Goal: Task Accomplishment & Management: Manage account settings

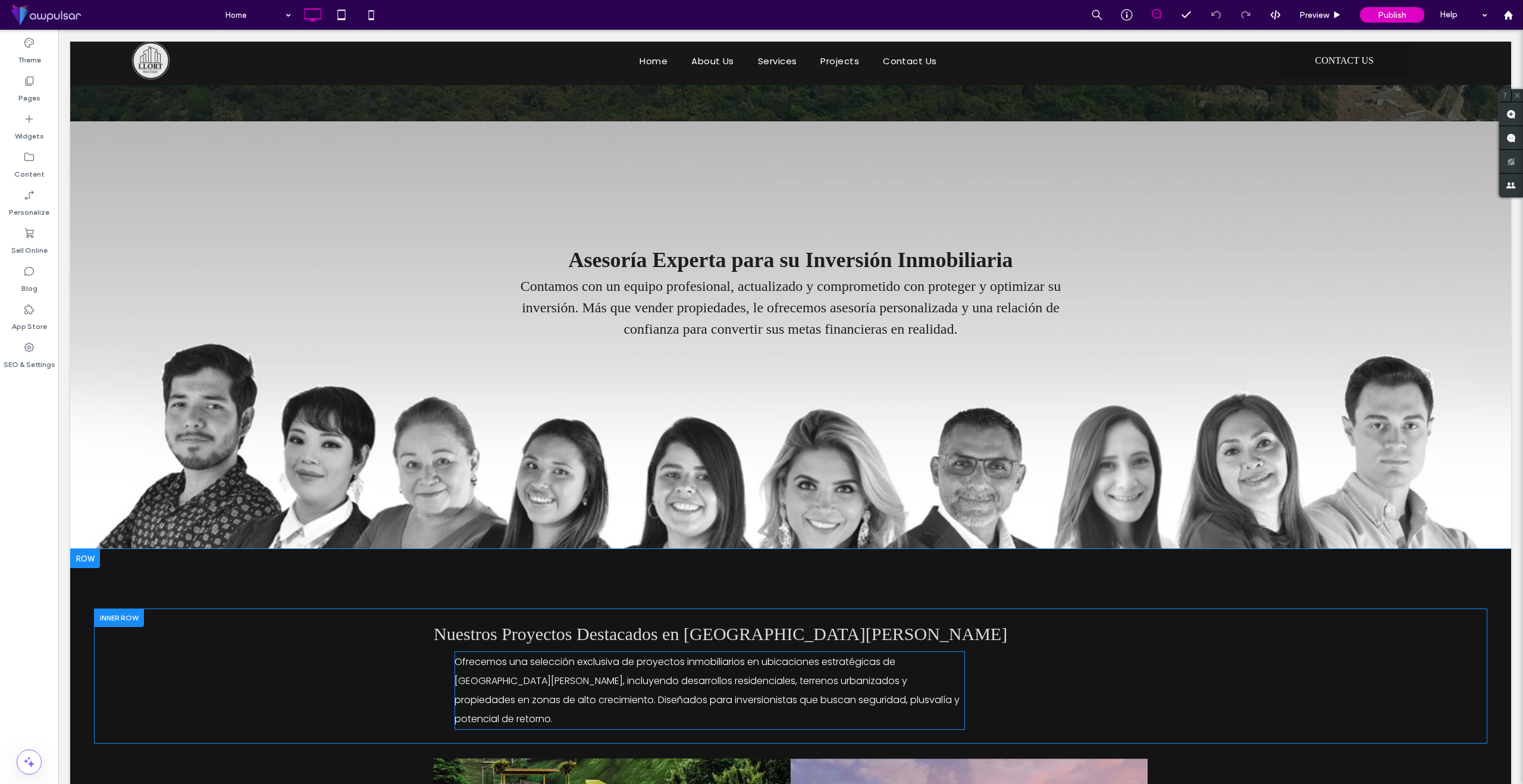
scroll to position [1609, 0]
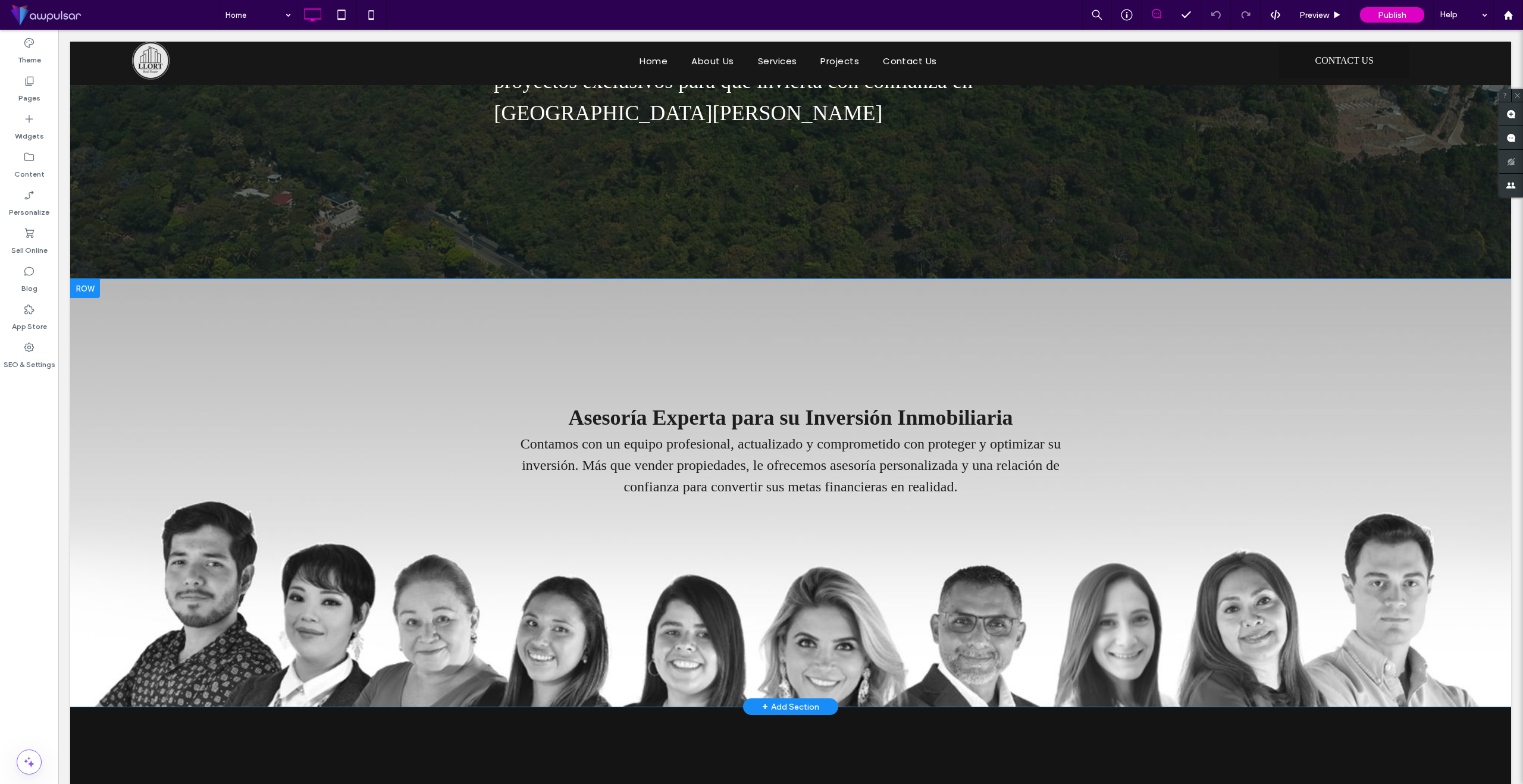
click at [229, 495] on div "Asesoría Experta para su Inversión Inmobiliaria Contamos con un equipo profesio…" at bounding box center [790, 492] width 1441 height 427
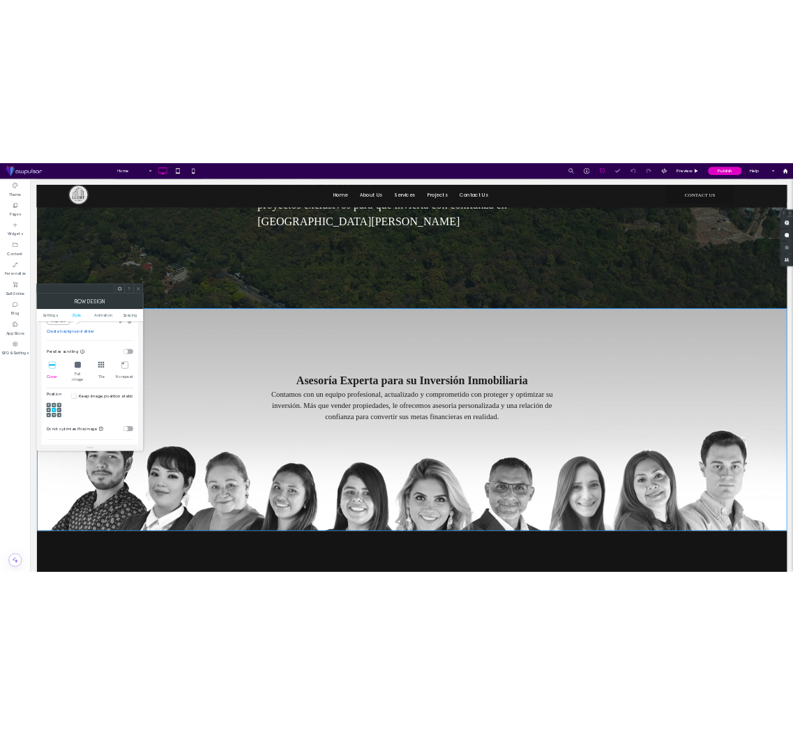
scroll to position [381, 0]
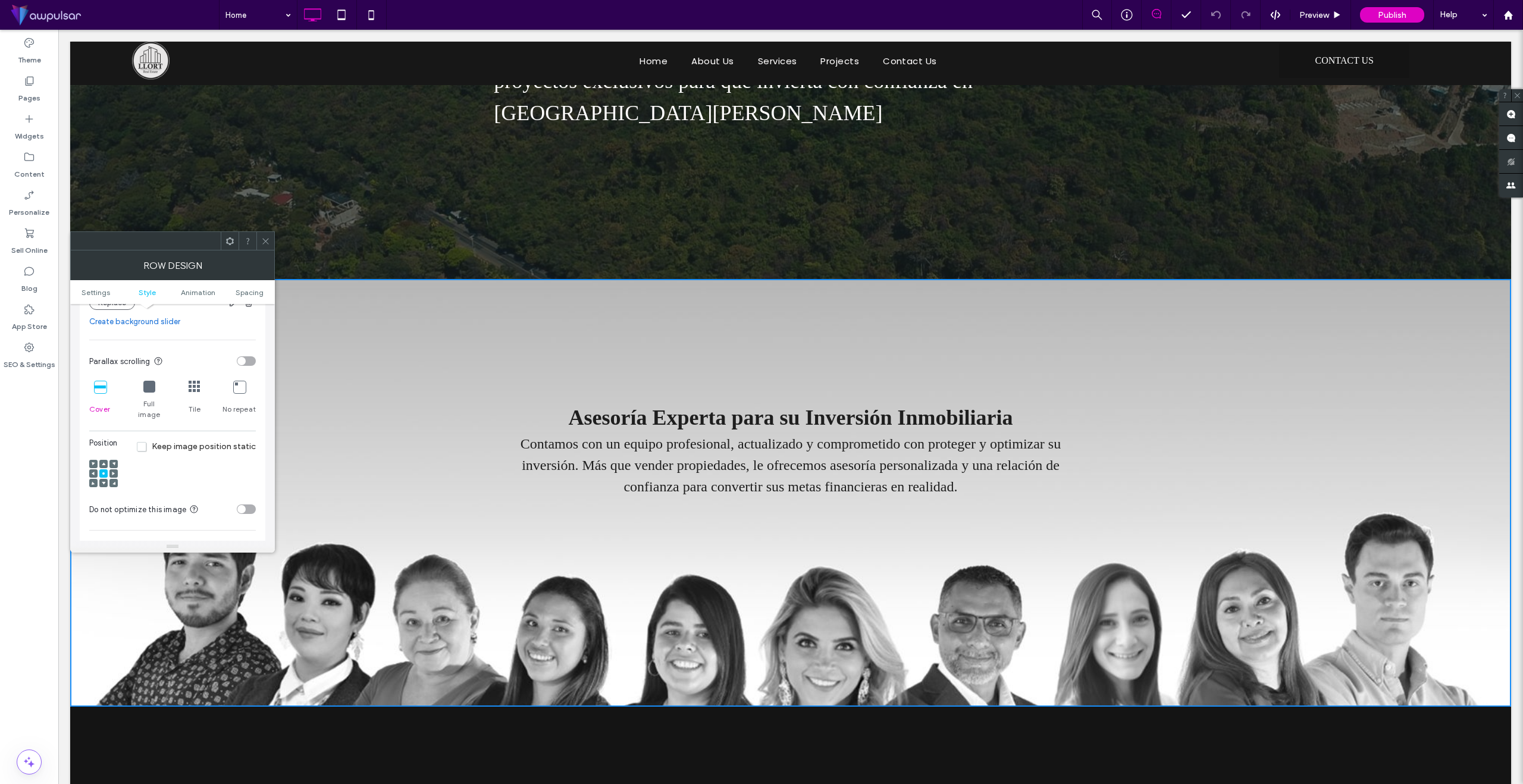
click at [102, 460] on span at bounding box center [103, 464] width 3 height 9
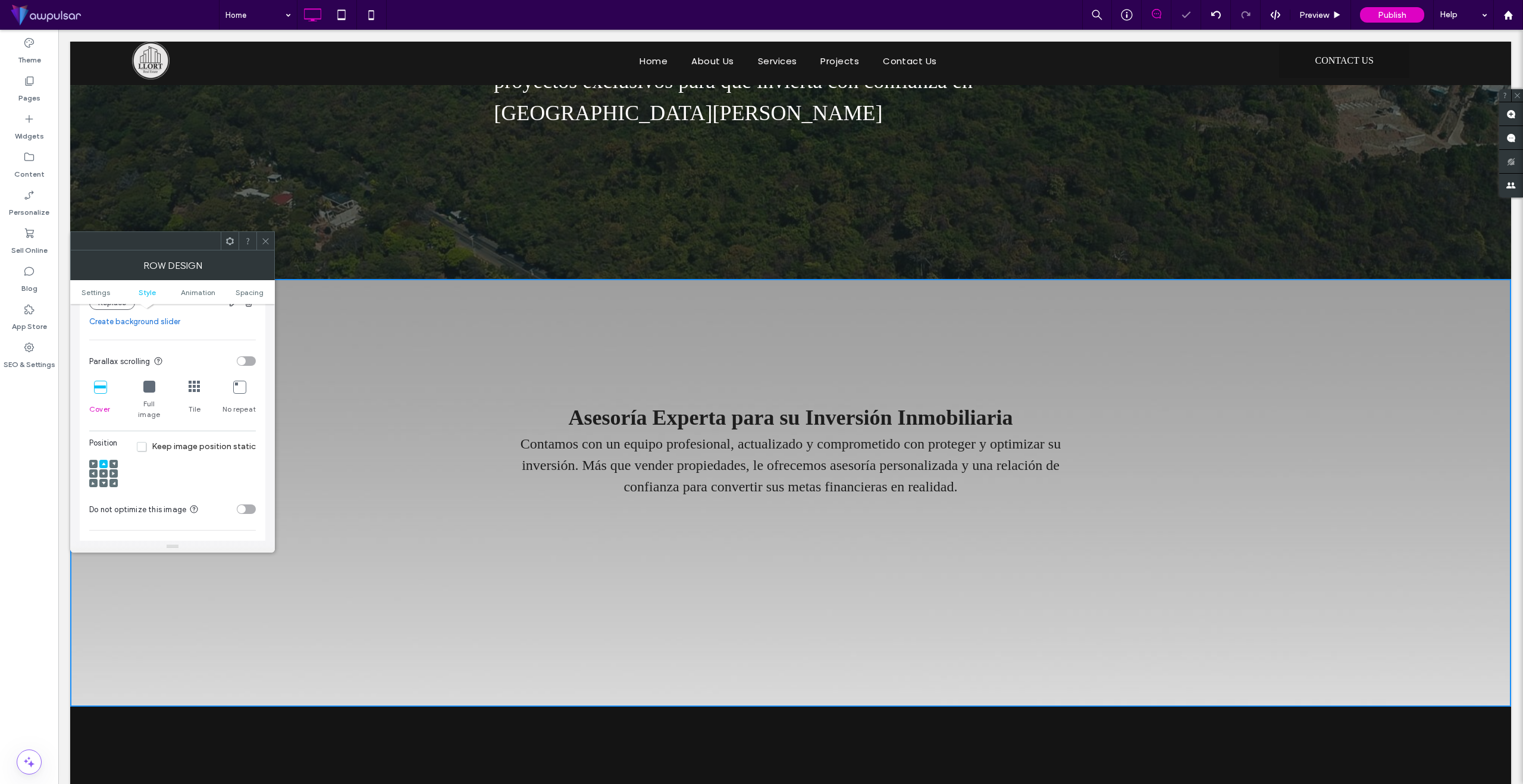
click at [103, 481] on icon at bounding box center [103, 483] width 3 height 3
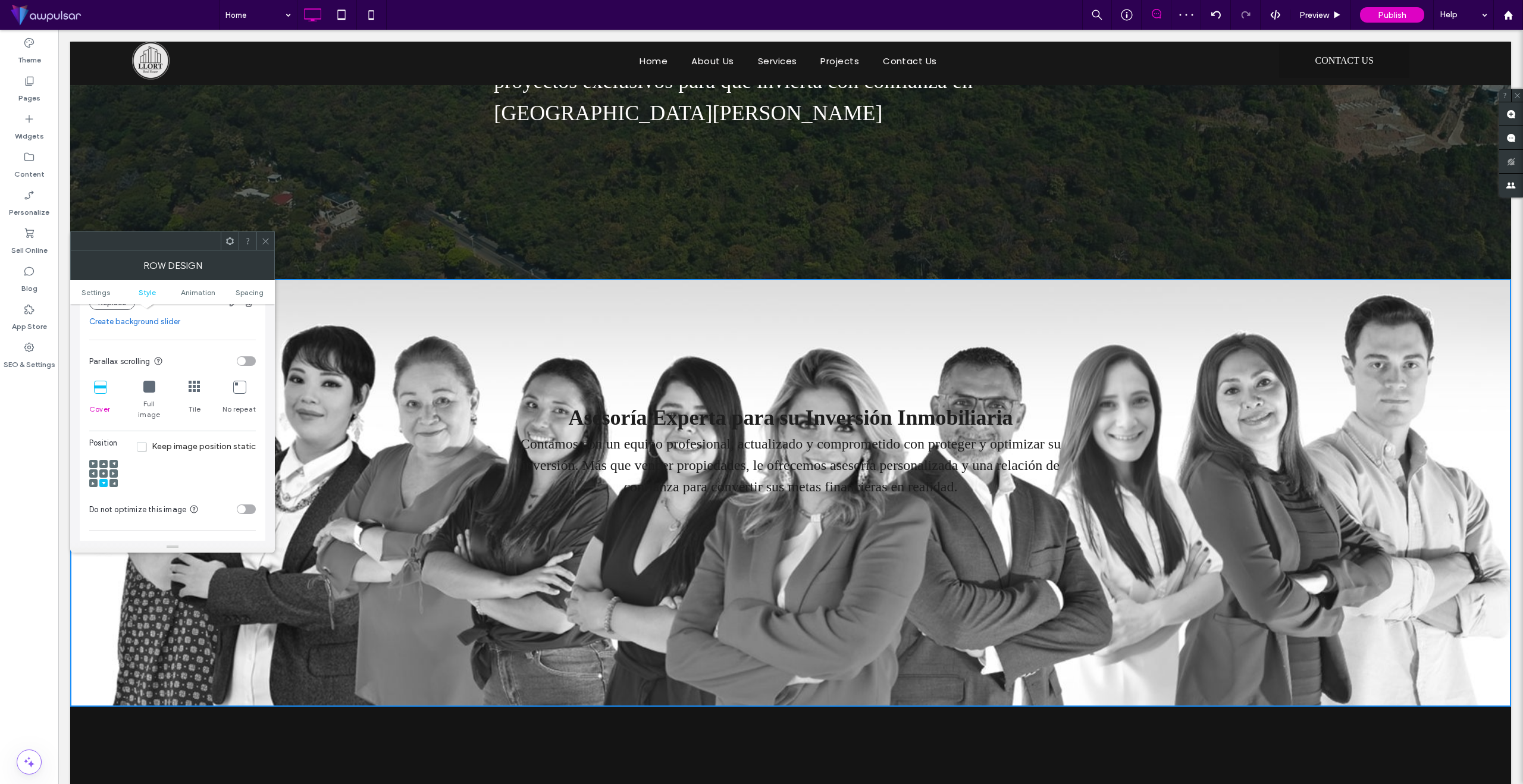
click at [104, 472] on icon at bounding box center [103, 473] width 3 height 3
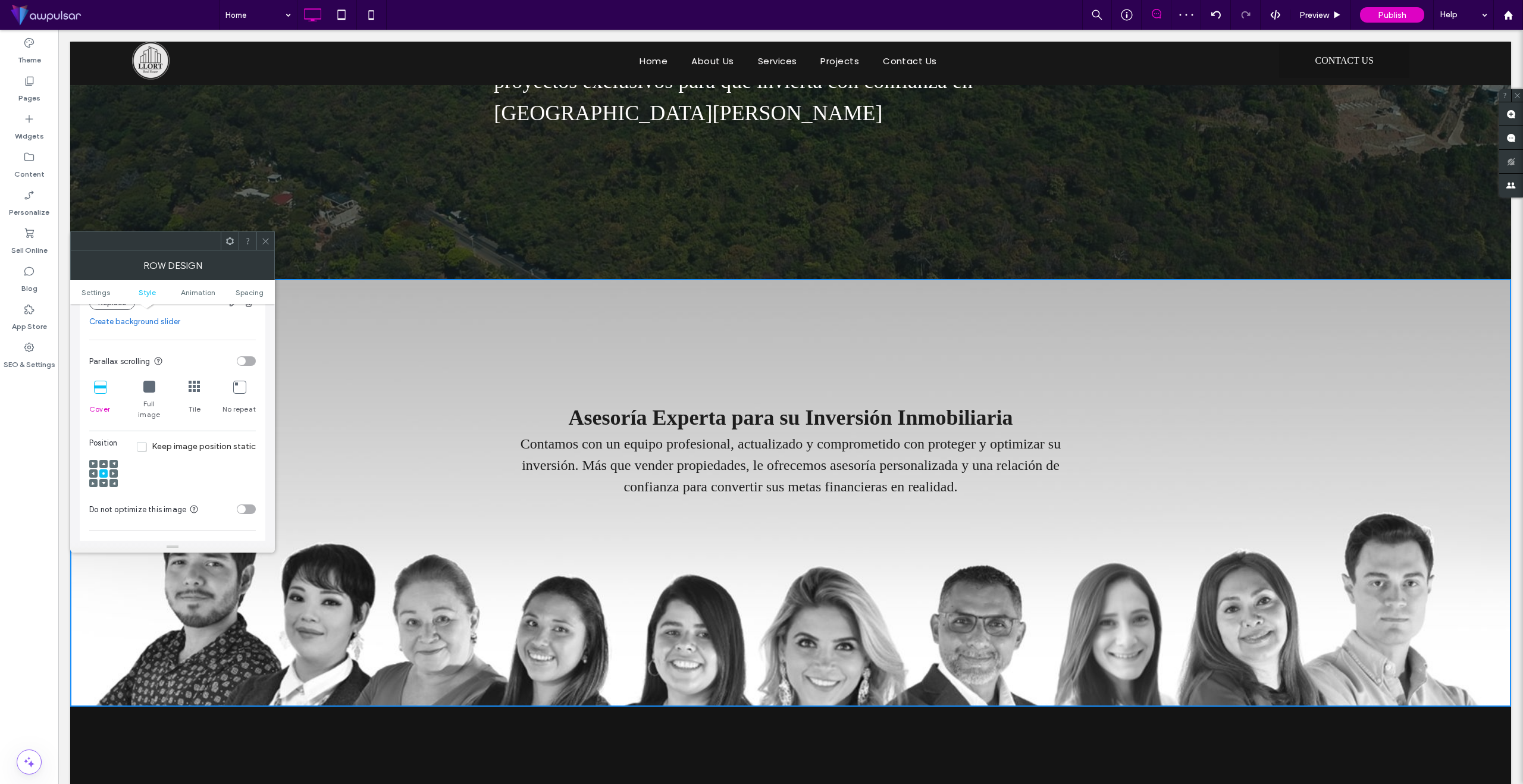
click at [102, 481] on icon at bounding box center [103, 483] width 3 height 3
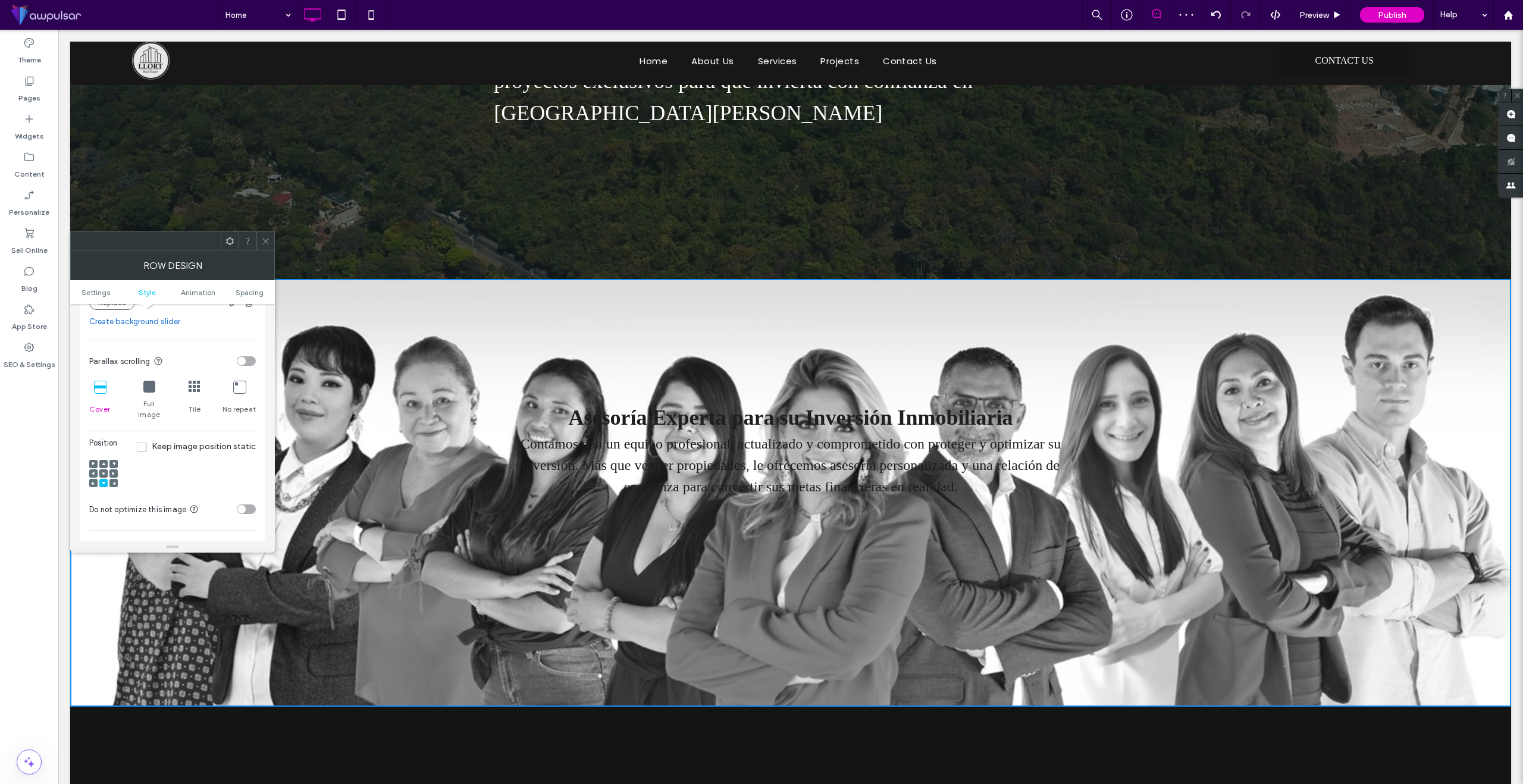
click at [102, 481] on icon at bounding box center [103, 483] width 3 height 3
click at [102, 469] on span at bounding box center [103, 473] width 3 height 9
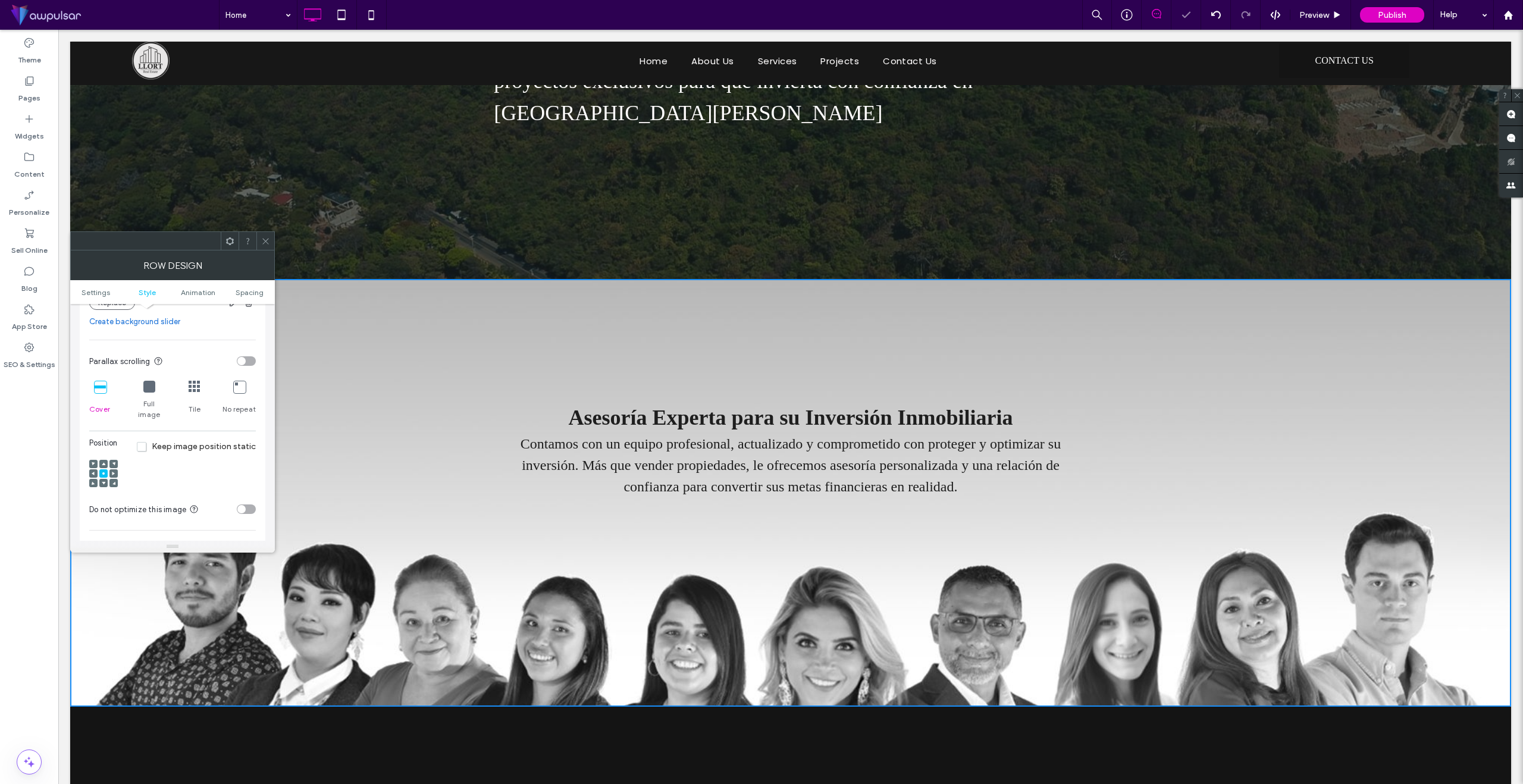
click at [262, 238] on icon at bounding box center [265, 241] width 9 height 9
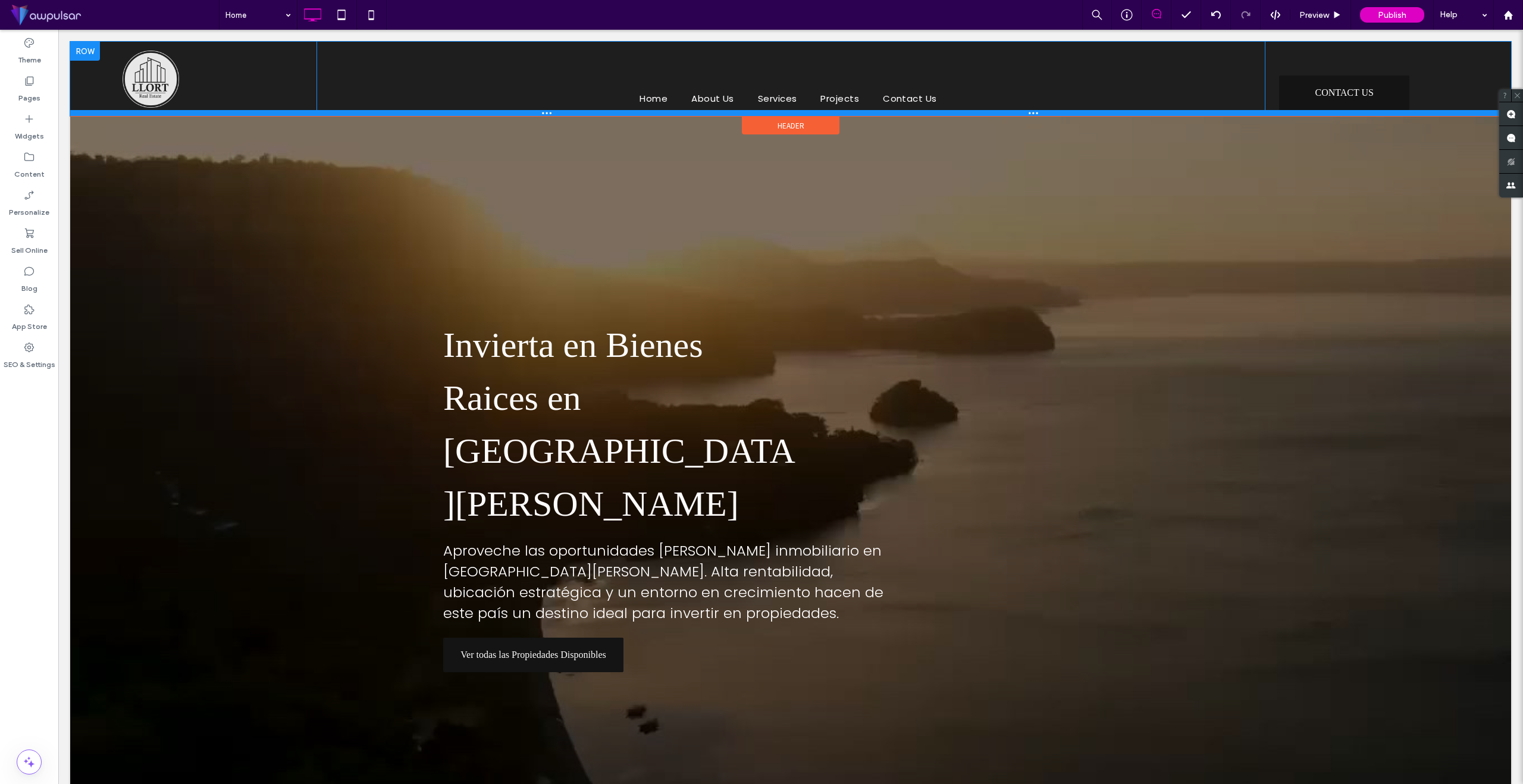
scroll to position [1, 0]
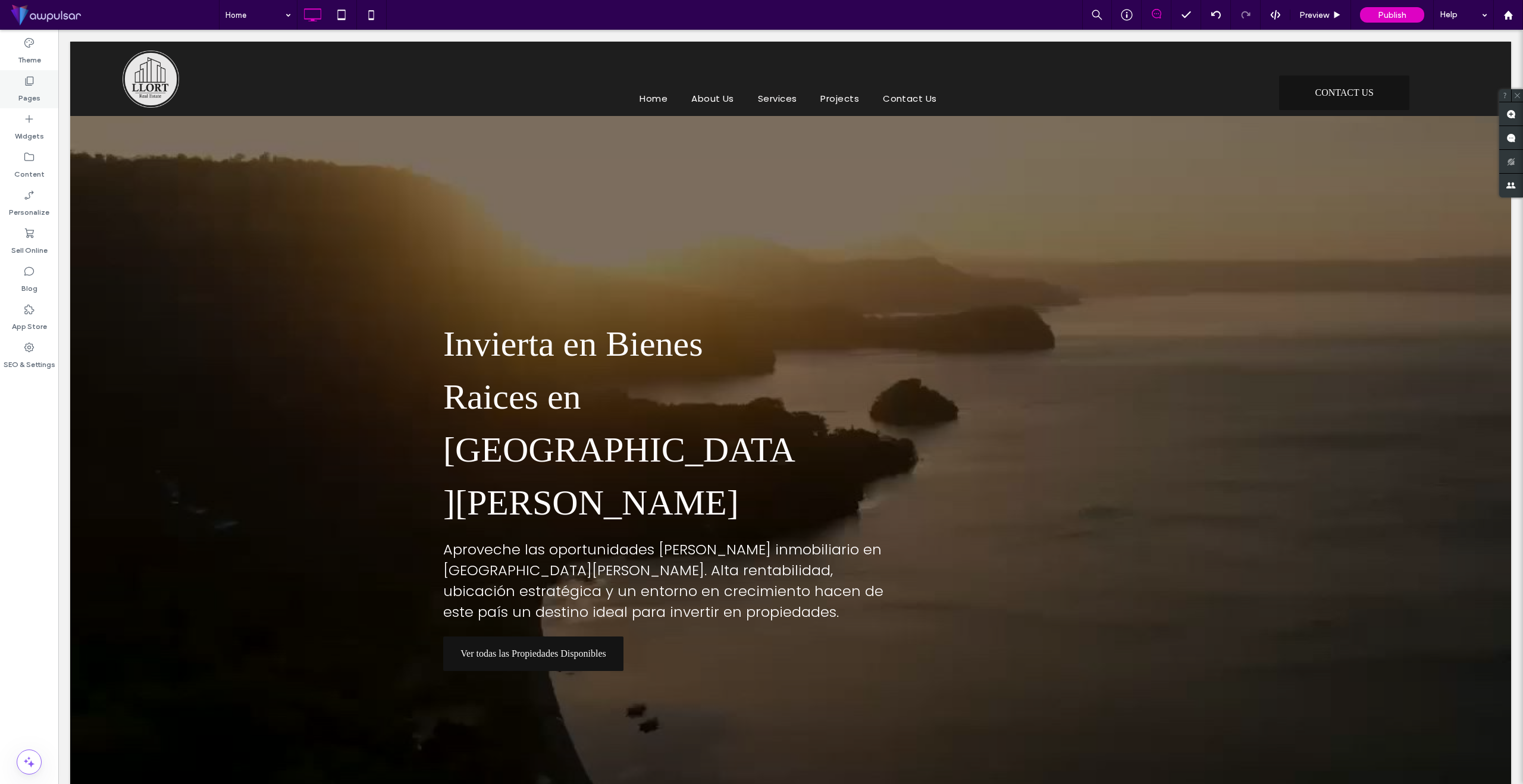
drag, startPoint x: 46, startPoint y: 91, endPoint x: 48, endPoint y: 102, distance: 11.2
click at [45, 91] on div "Pages" at bounding box center [29, 89] width 58 height 38
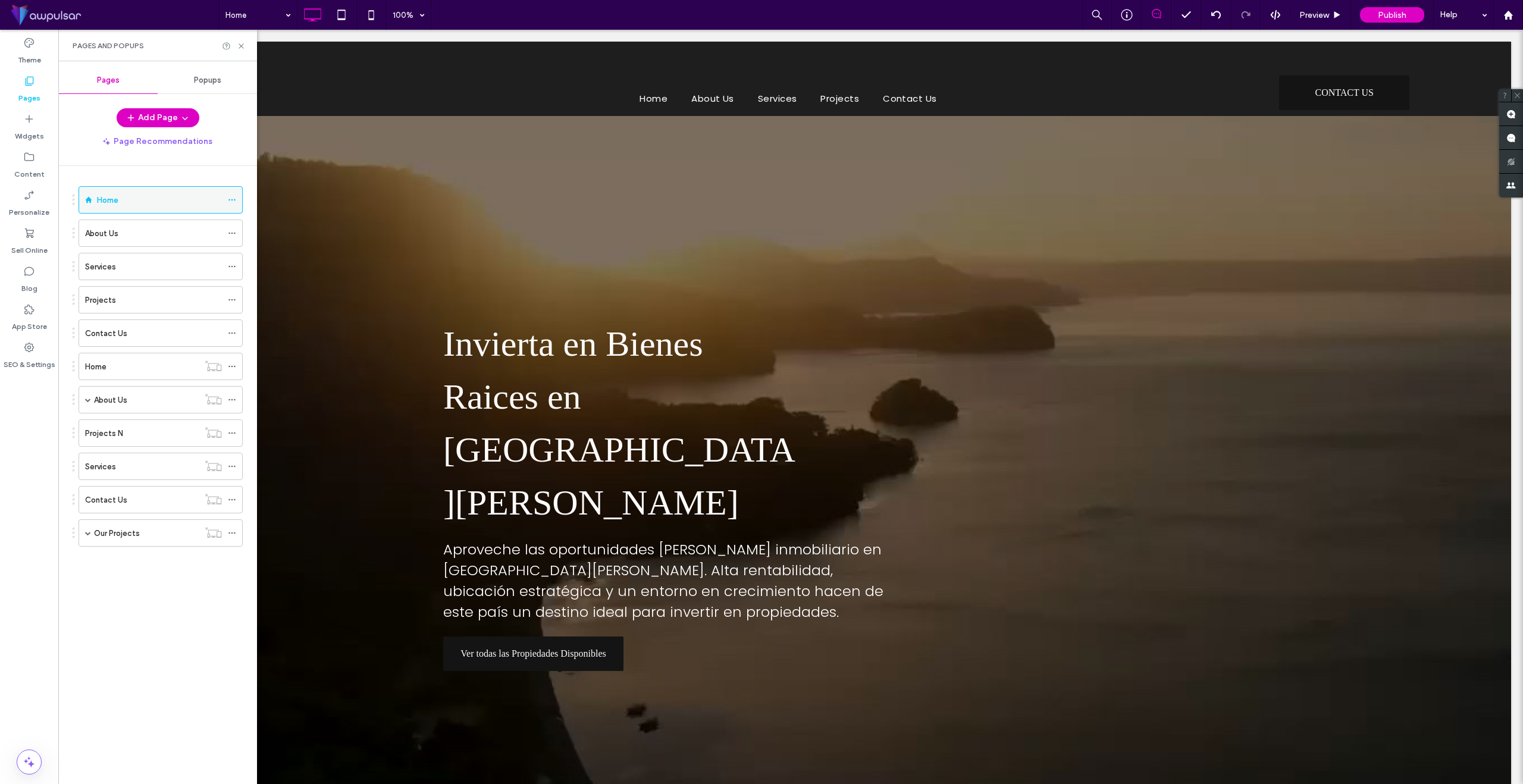
click at [229, 199] on icon at bounding box center [232, 200] width 9 height 9
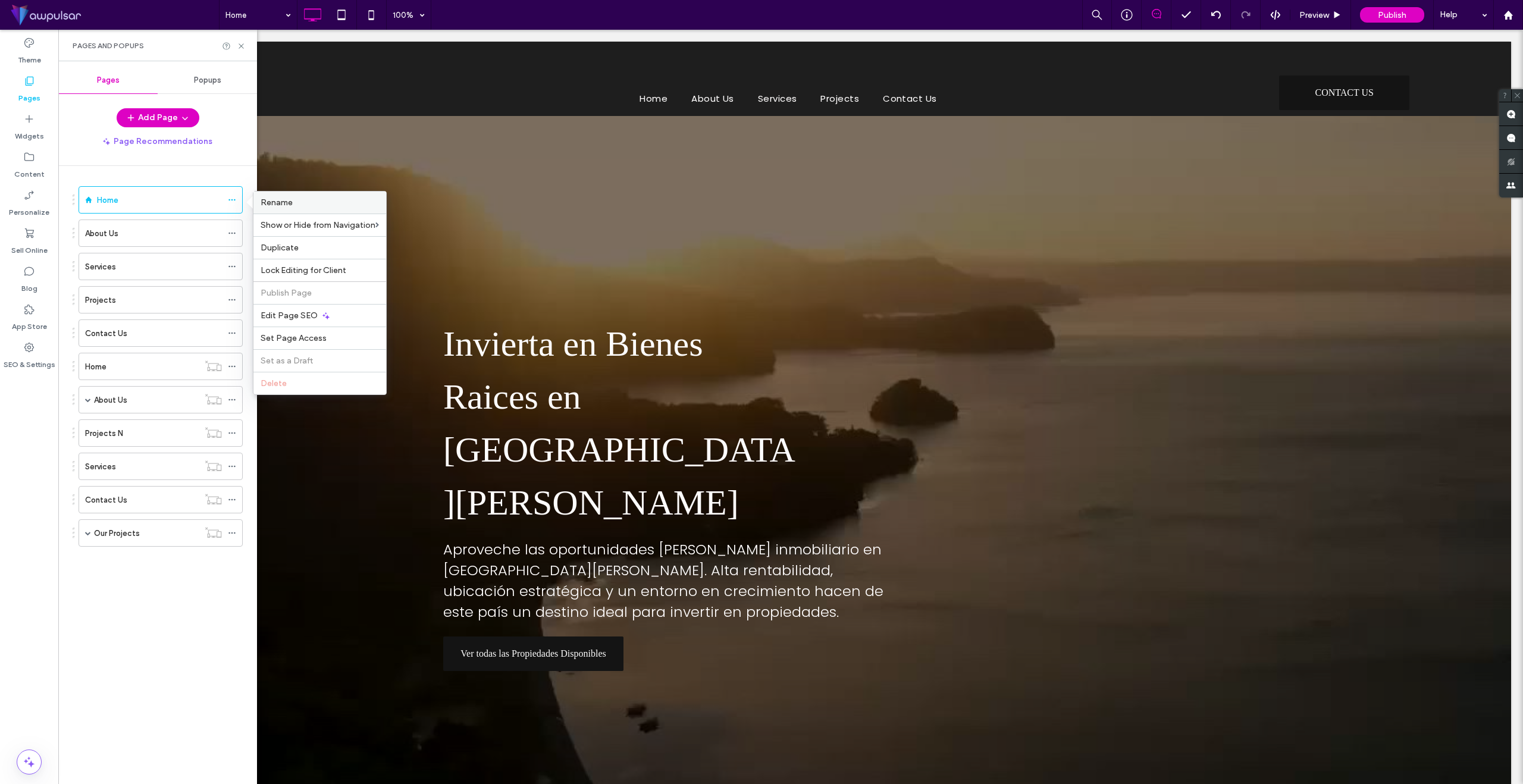
click at [270, 205] on span "Rename" at bounding box center [276, 203] width 32 height 10
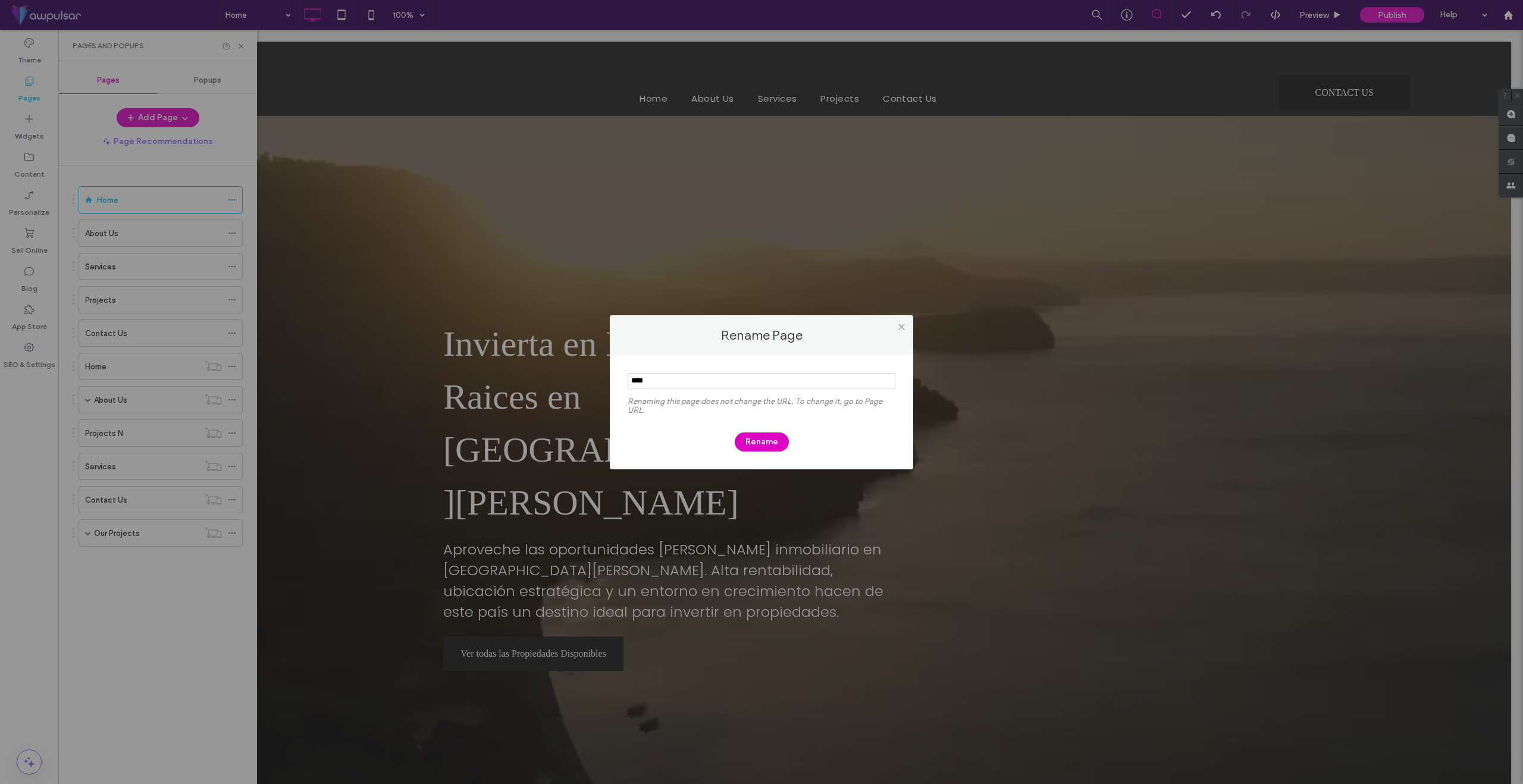
click at [654, 381] on input "notEmpty" at bounding box center [762, 380] width 268 height 15
type input "******"
click at [769, 444] on button "Rename" at bounding box center [761, 442] width 54 height 19
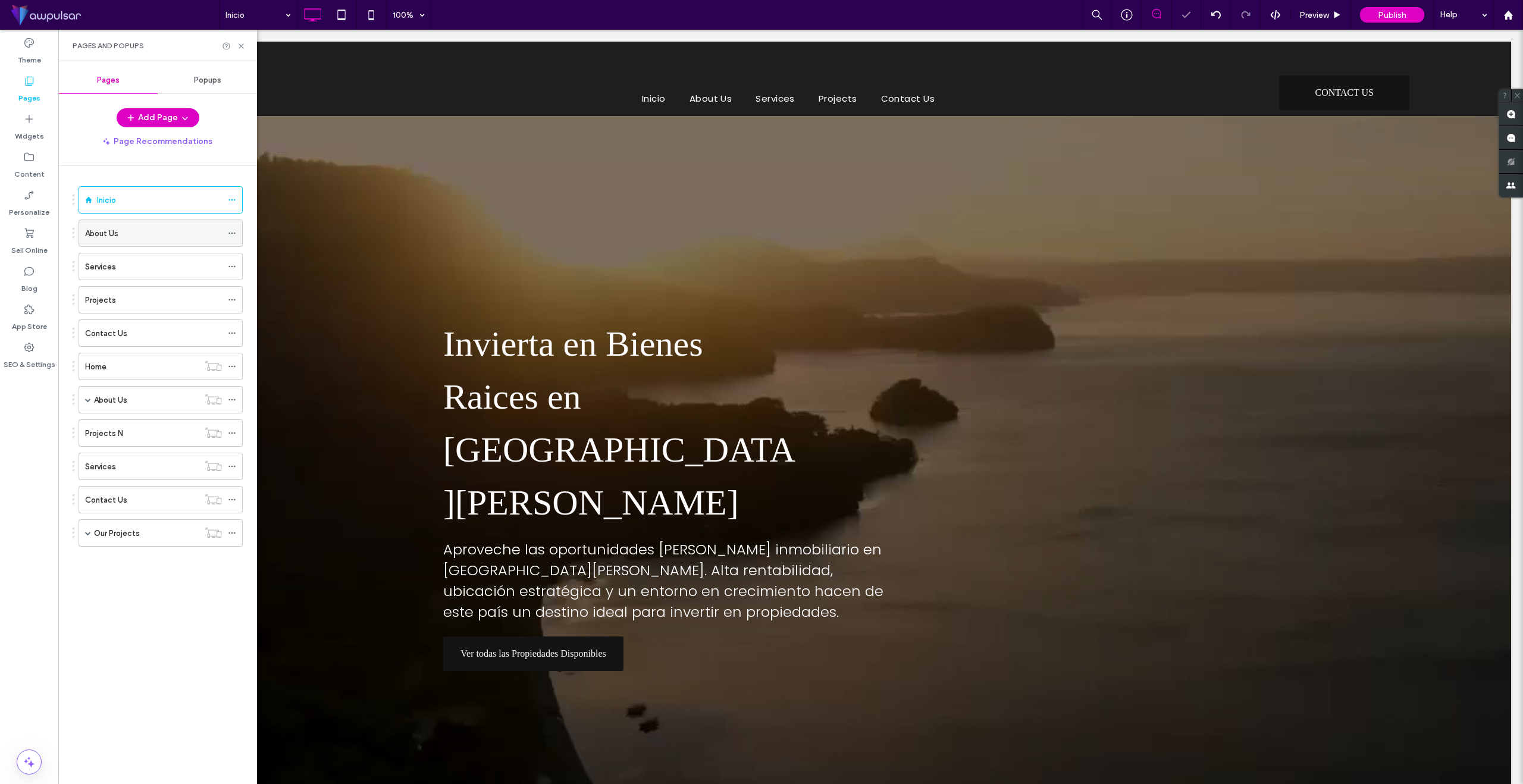
click at [126, 234] on div "About Us" at bounding box center [154, 233] width 137 height 13
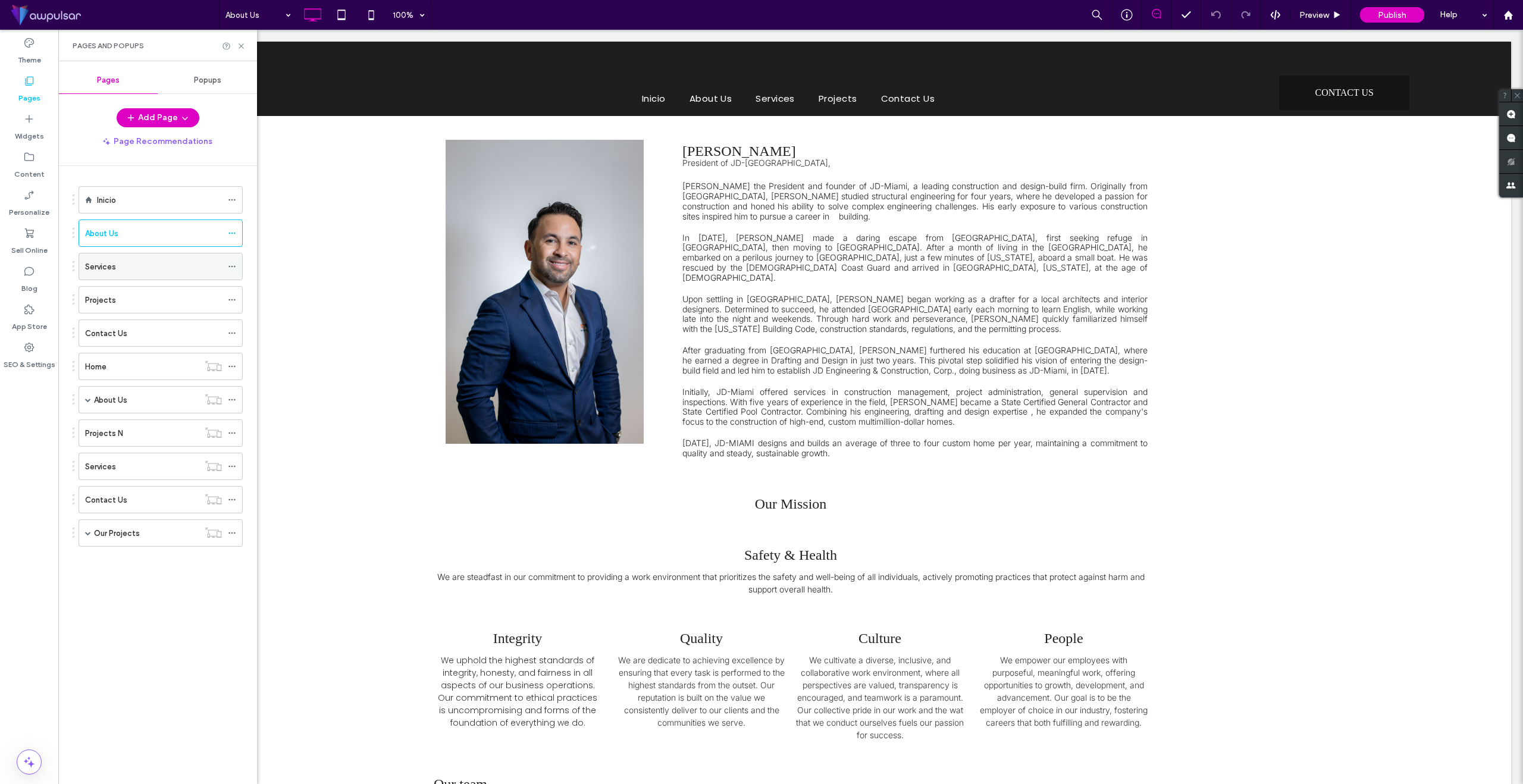
click at [161, 267] on div "Services" at bounding box center [154, 266] width 137 height 13
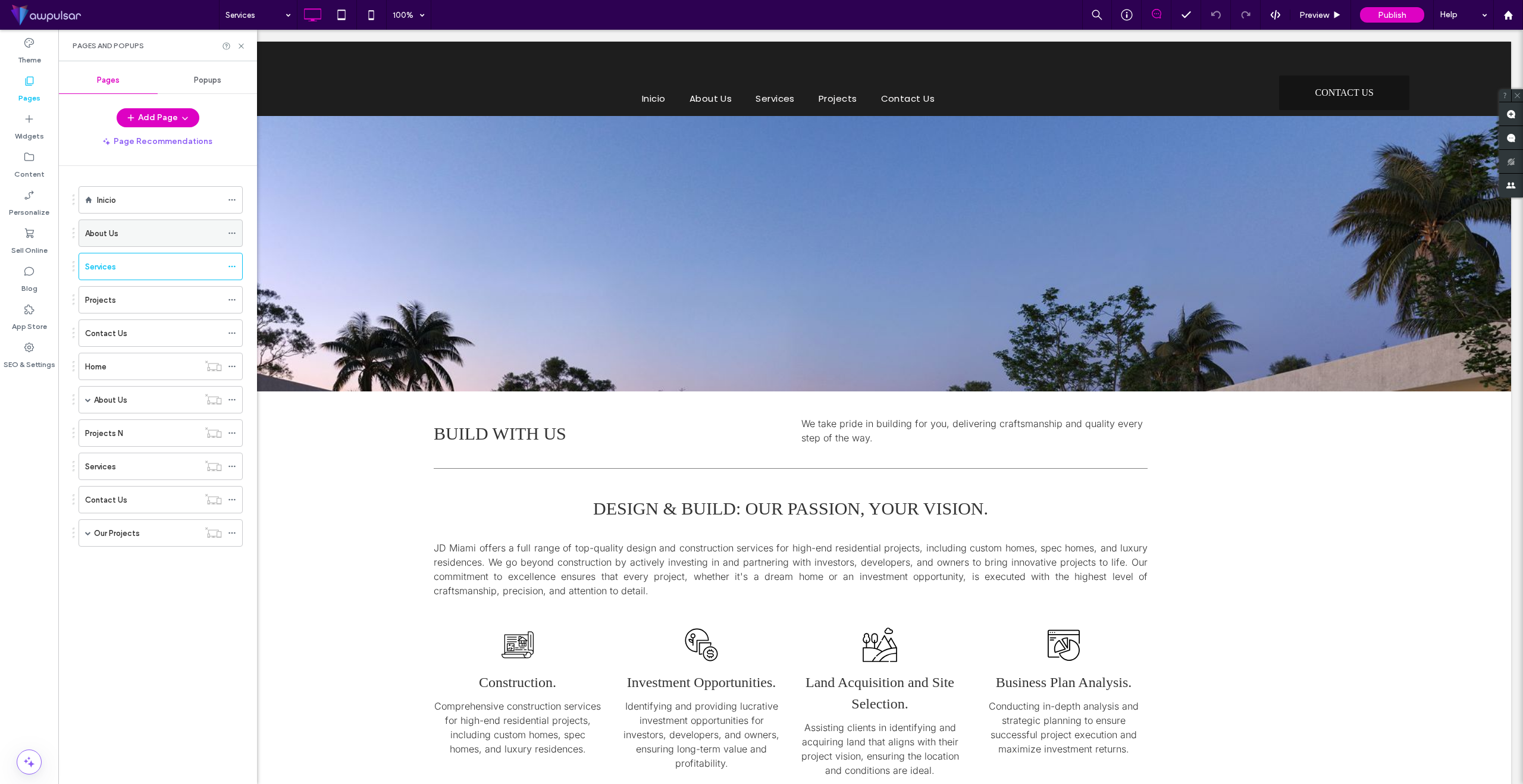
click at [138, 237] on div "About Us" at bounding box center [154, 233] width 137 height 13
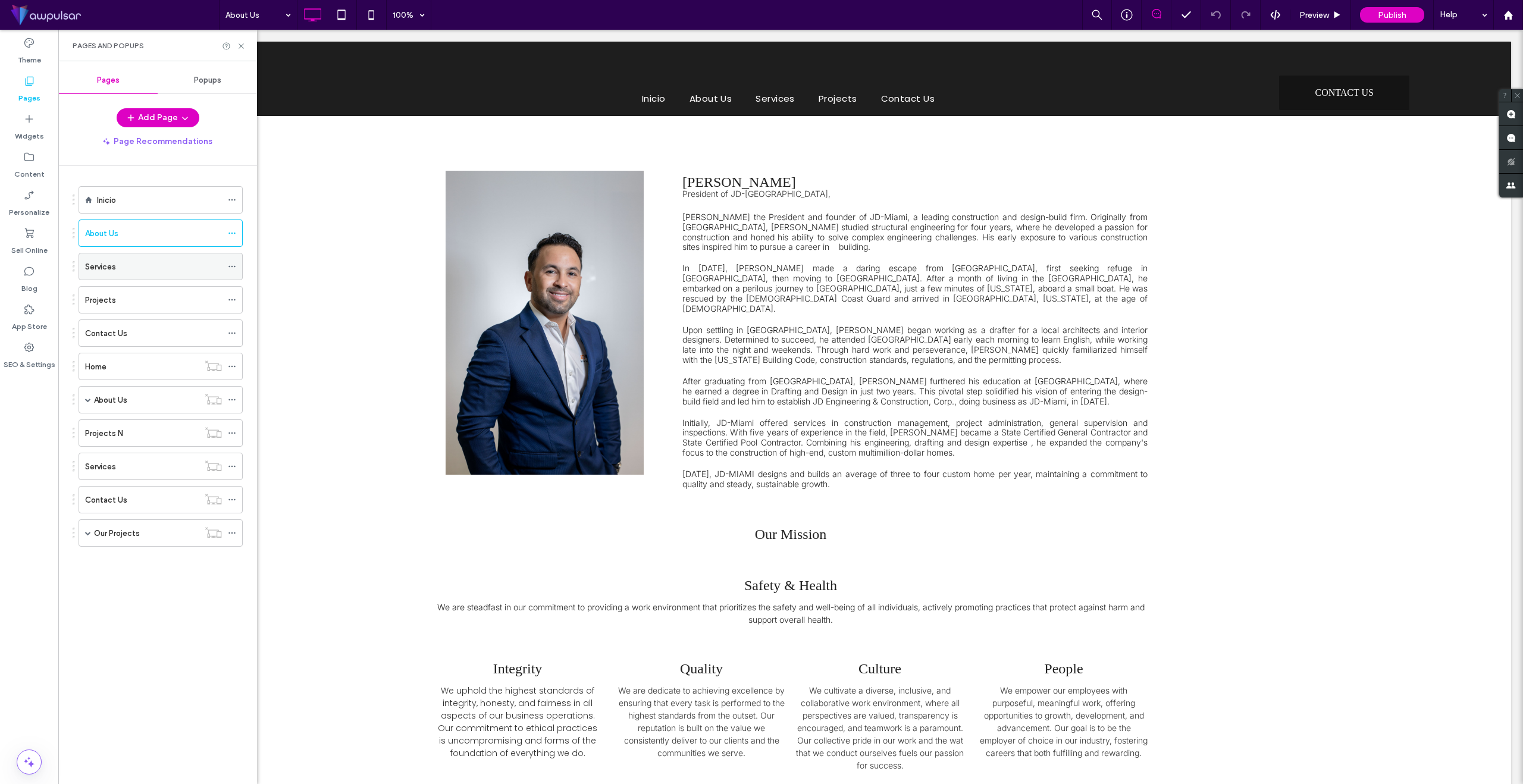
click at [126, 271] on div "Services" at bounding box center [154, 266] width 137 height 13
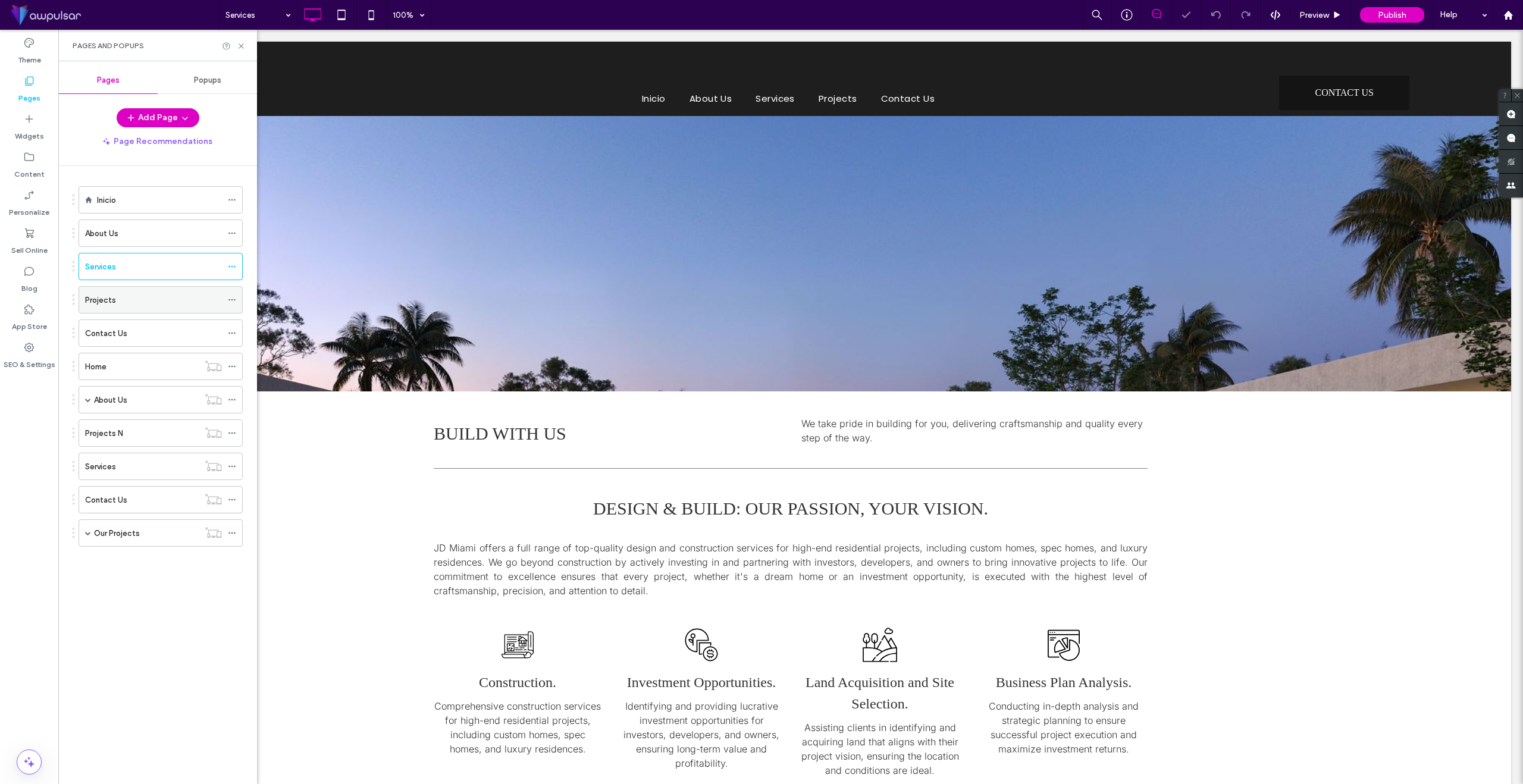
click at [127, 303] on div "Projects" at bounding box center [154, 299] width 137 height 13
click at [135, 334] on div "Contact Us" at bounding box center [154, 334] width 137 height 13
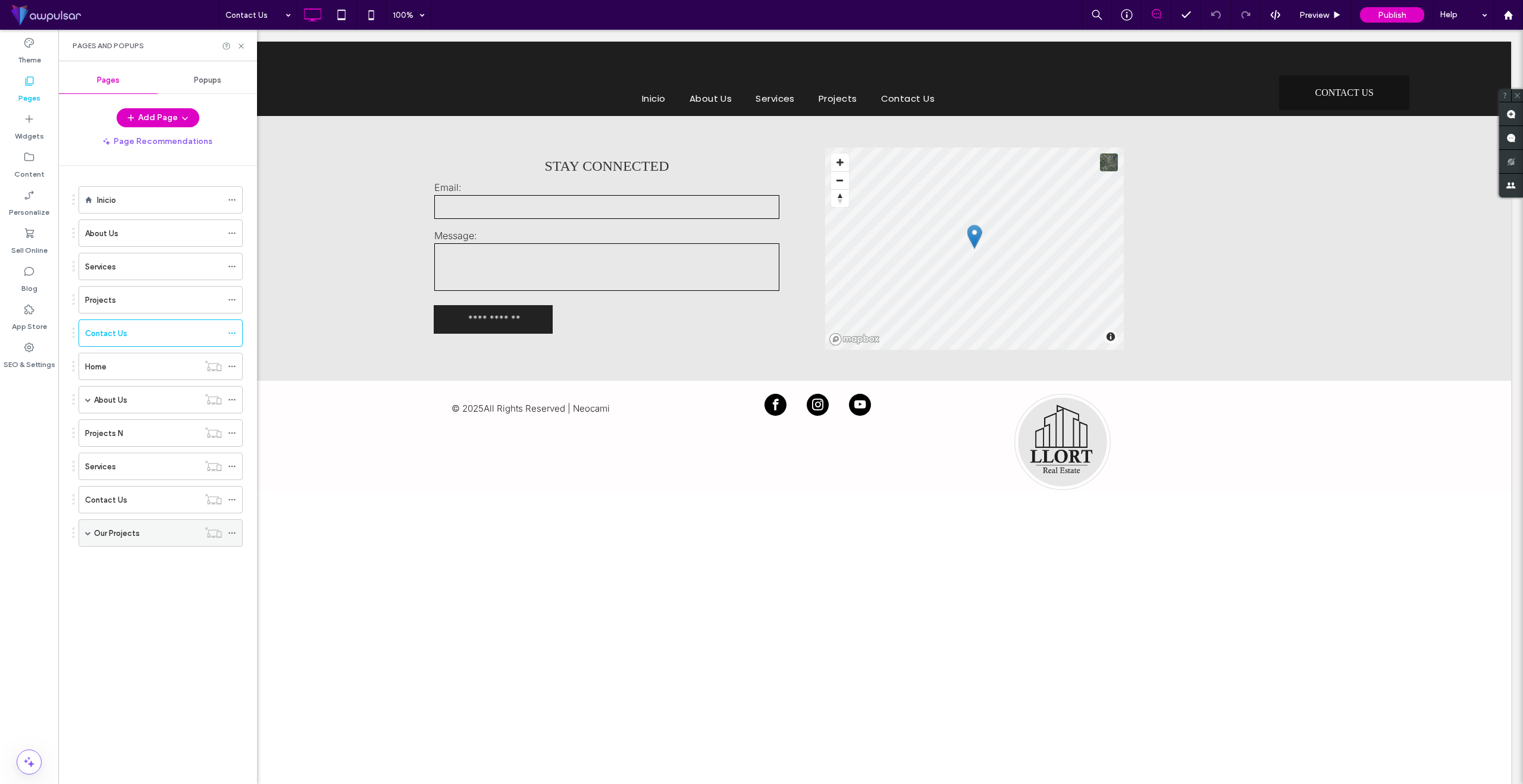
click at [232, 532] on use at bounding box center [232, 533] width 7 height 2
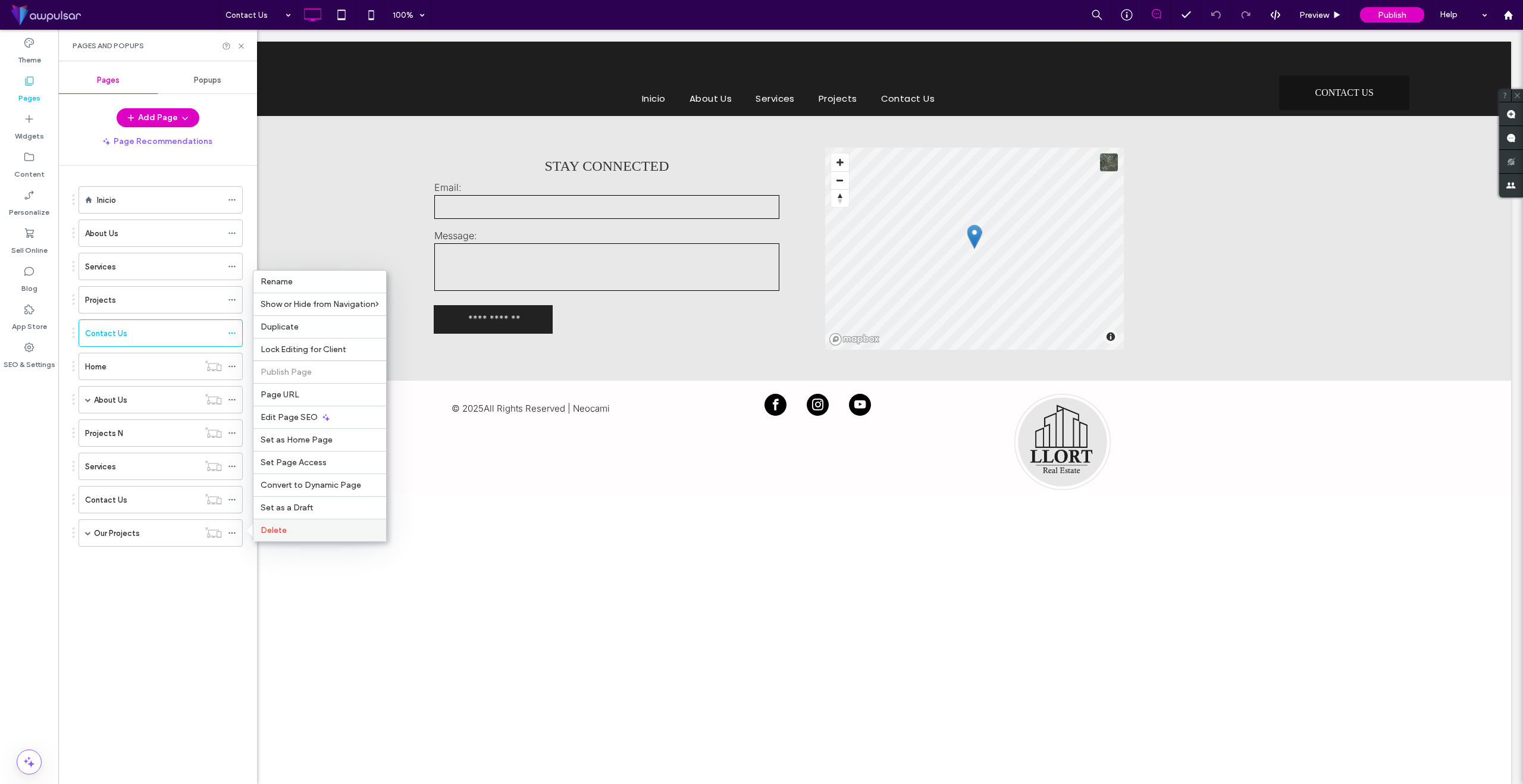
click at [282, 527] on span "Delete" at bounding box center [273, 531] width 26 height 10
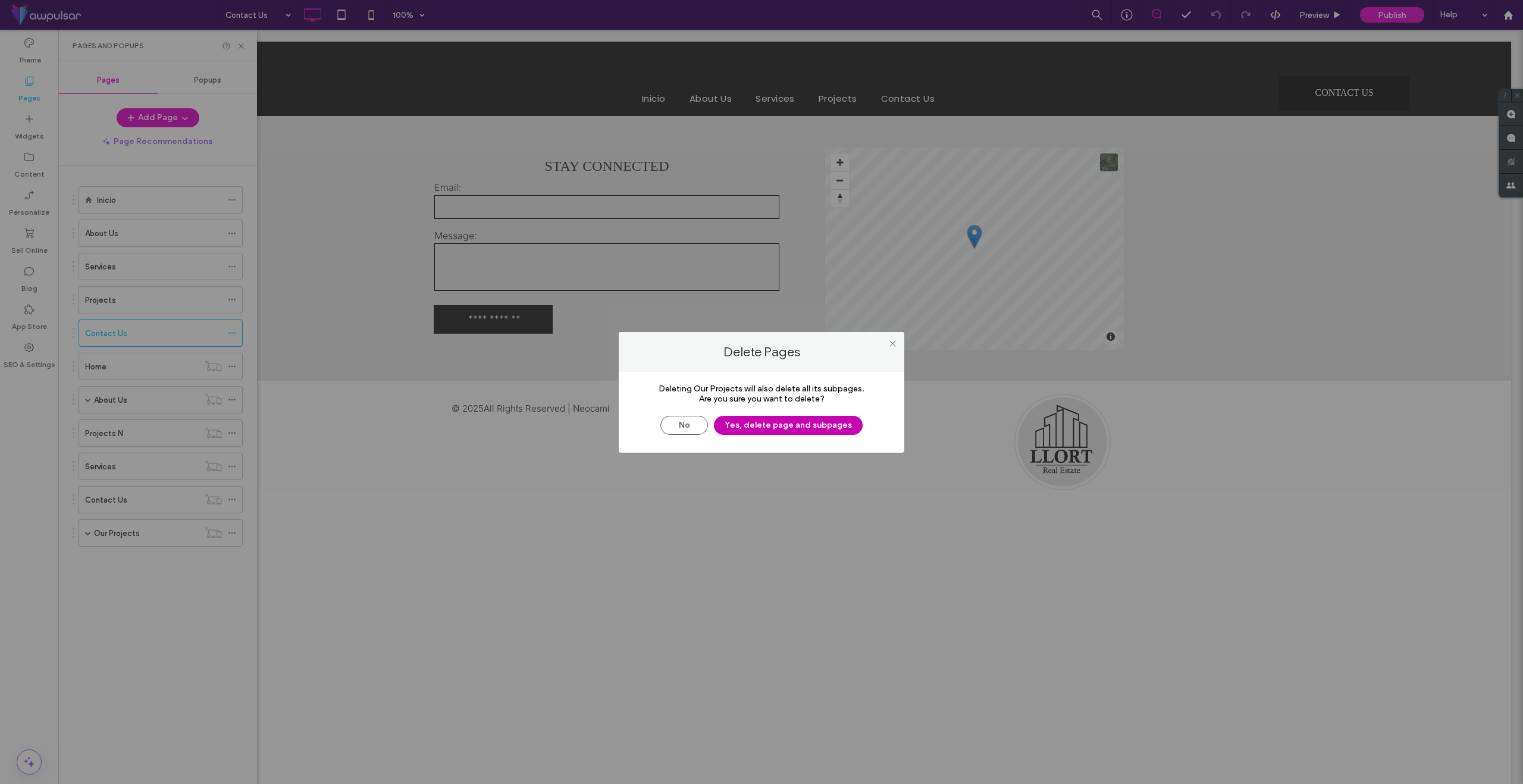
click at [782, 421] on button "Yes, delete page and subpages" at bounding box center [788, 425] width 148 height 19
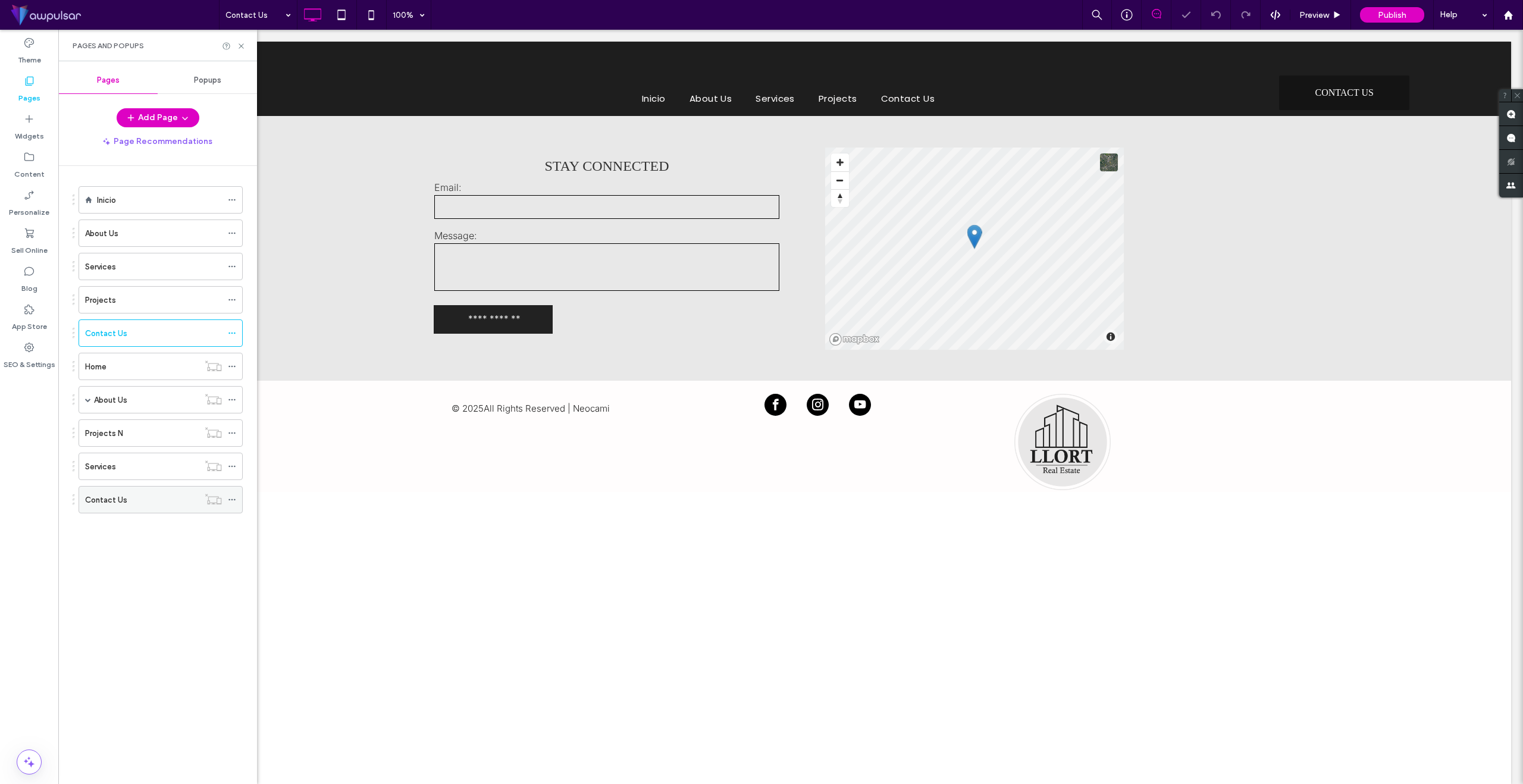
click at [235, 502] on icon at bounding box center [232, 500] width 9 height 9
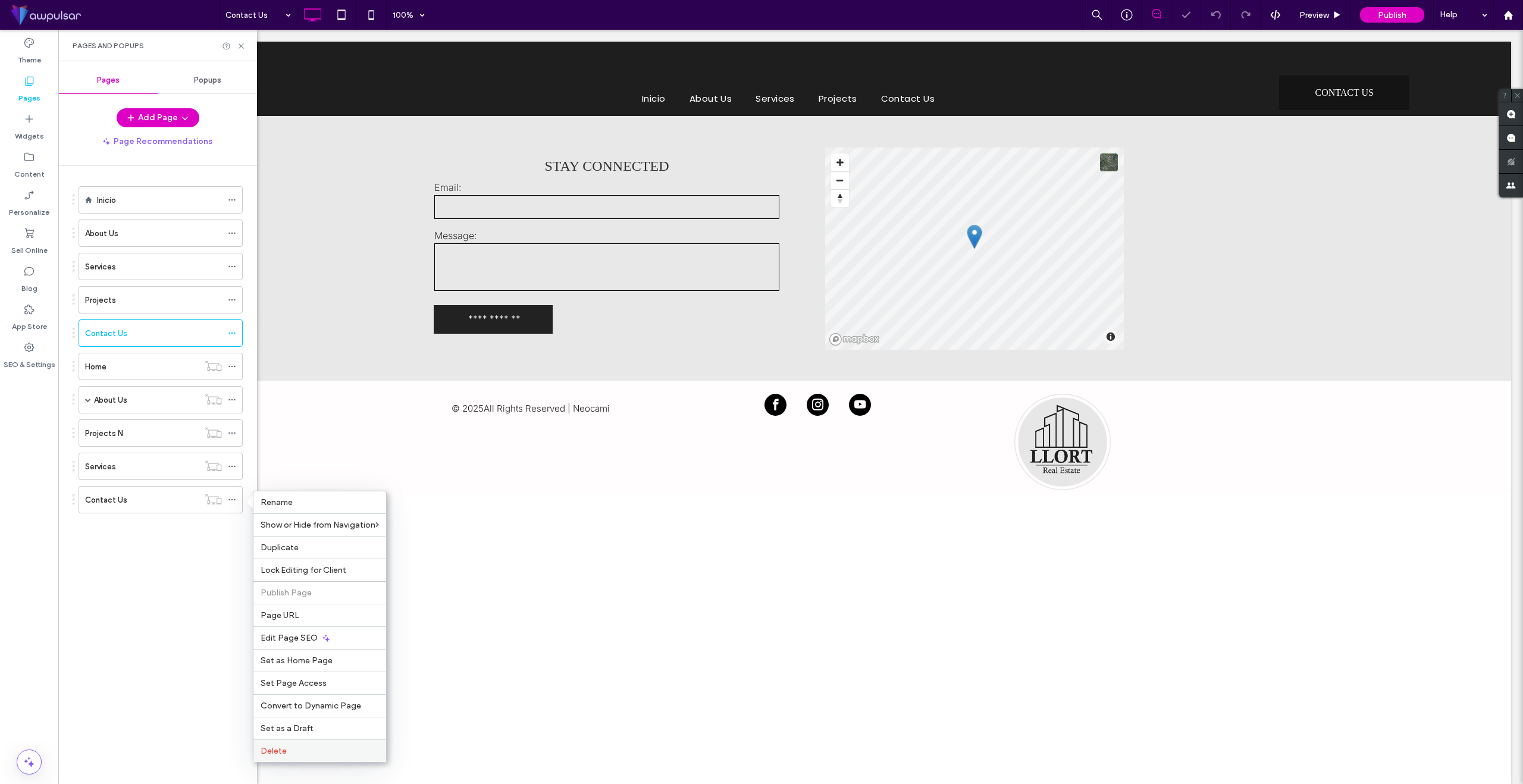
click at [284, 754] on span "Delete" at bounding box center [273, 751] width 26 height 10
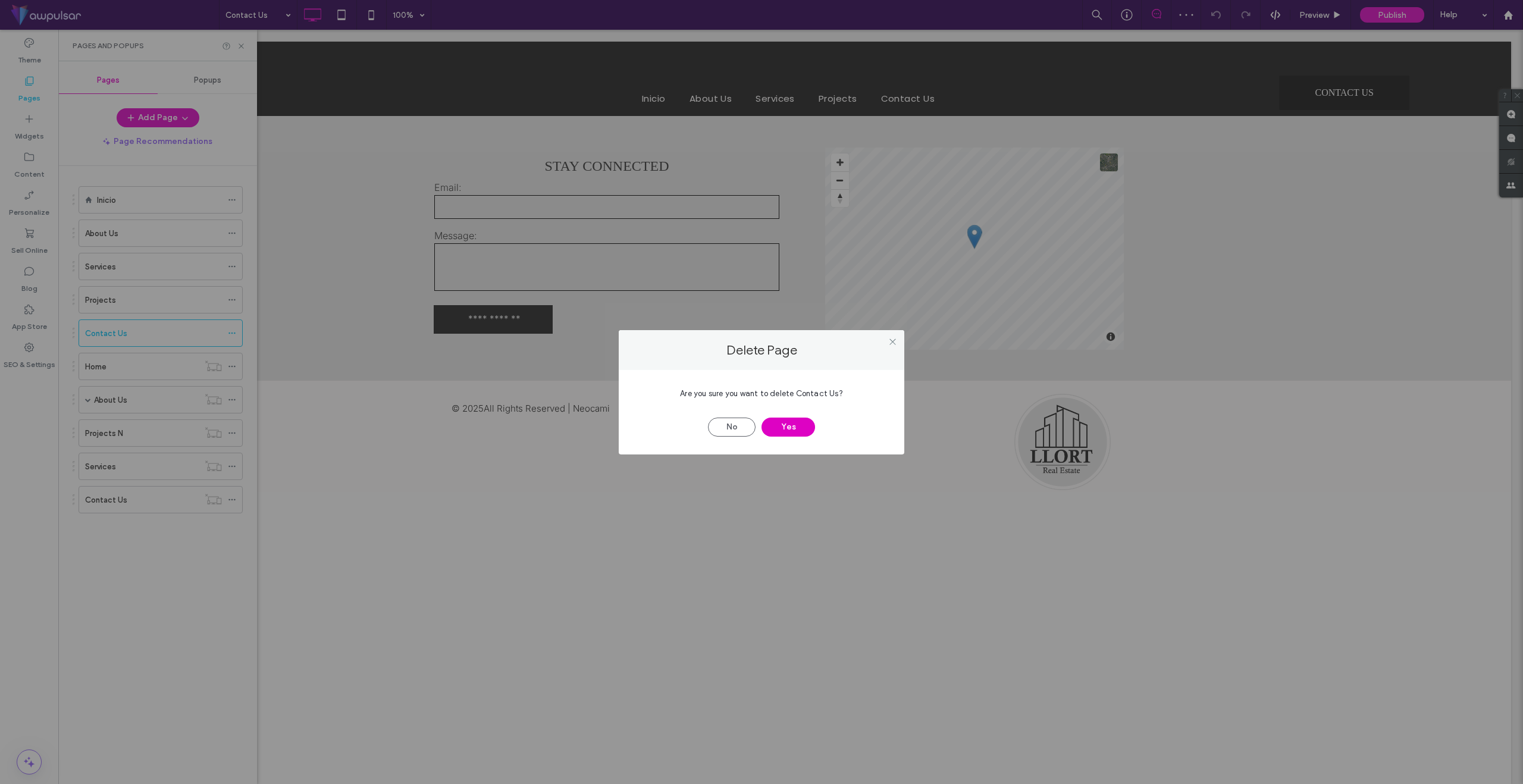
drag, startPoint x: 801, startPoint y: 424, endPoint x: 447, endPoint y: 438, distance: 354.3
click at [798, 426] on button "Yes" at bounding box center [788, 427] width 54 height 19
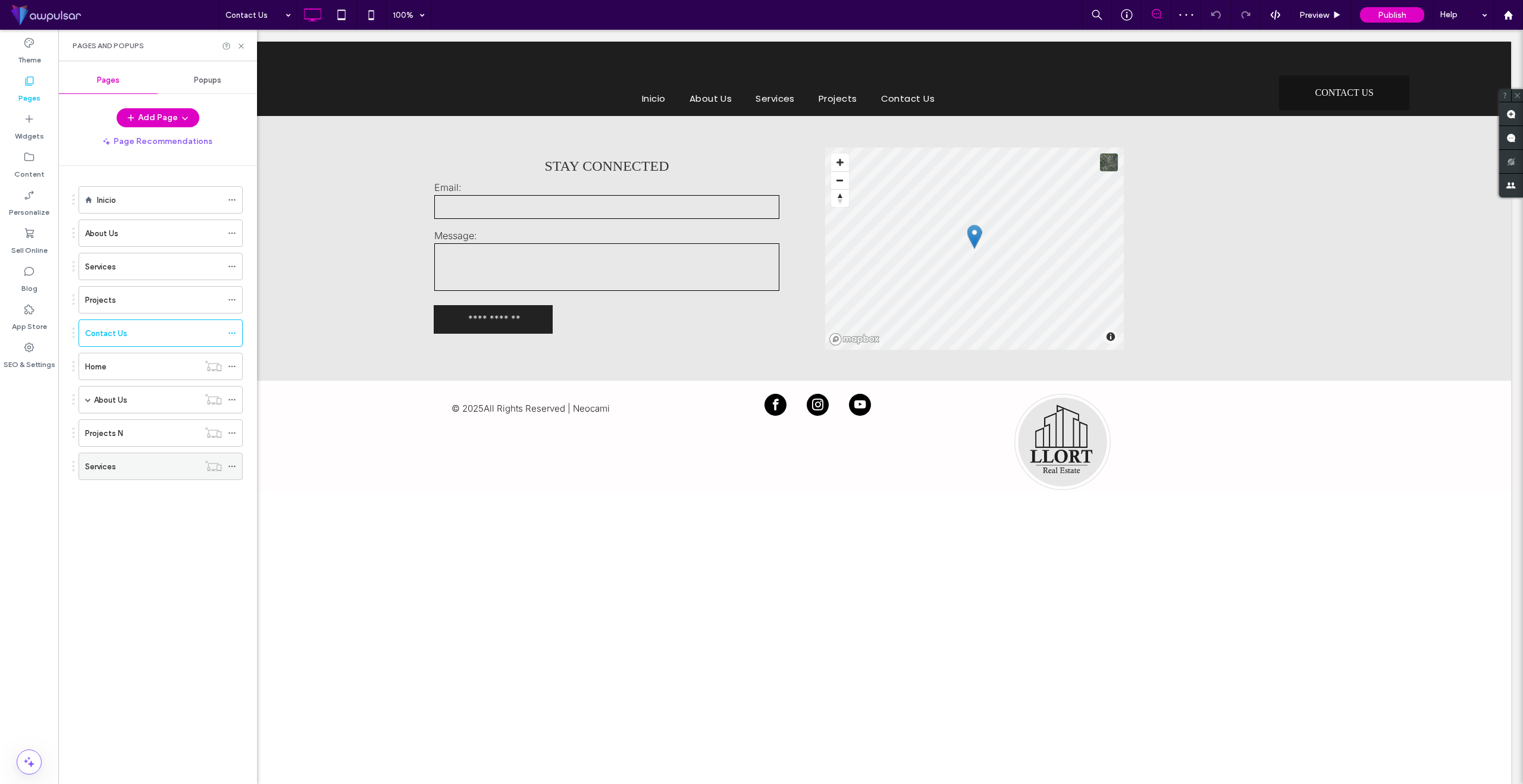
click at [235, 465] on icon at bounding box center [232, 467] width 9 height 9
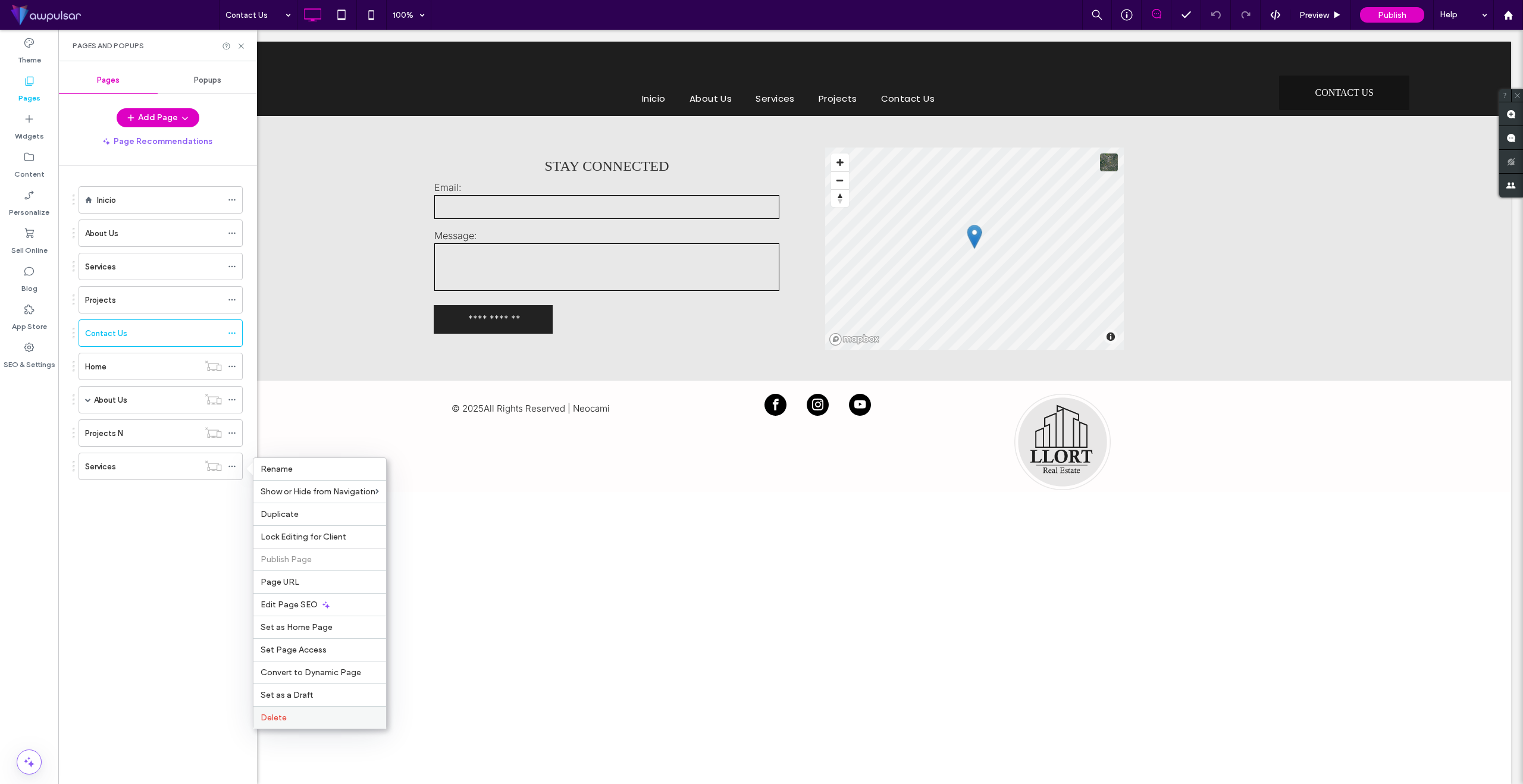
click at [289, 718] on label "Delete" at bounding box center [319, 717] width 119 height 10
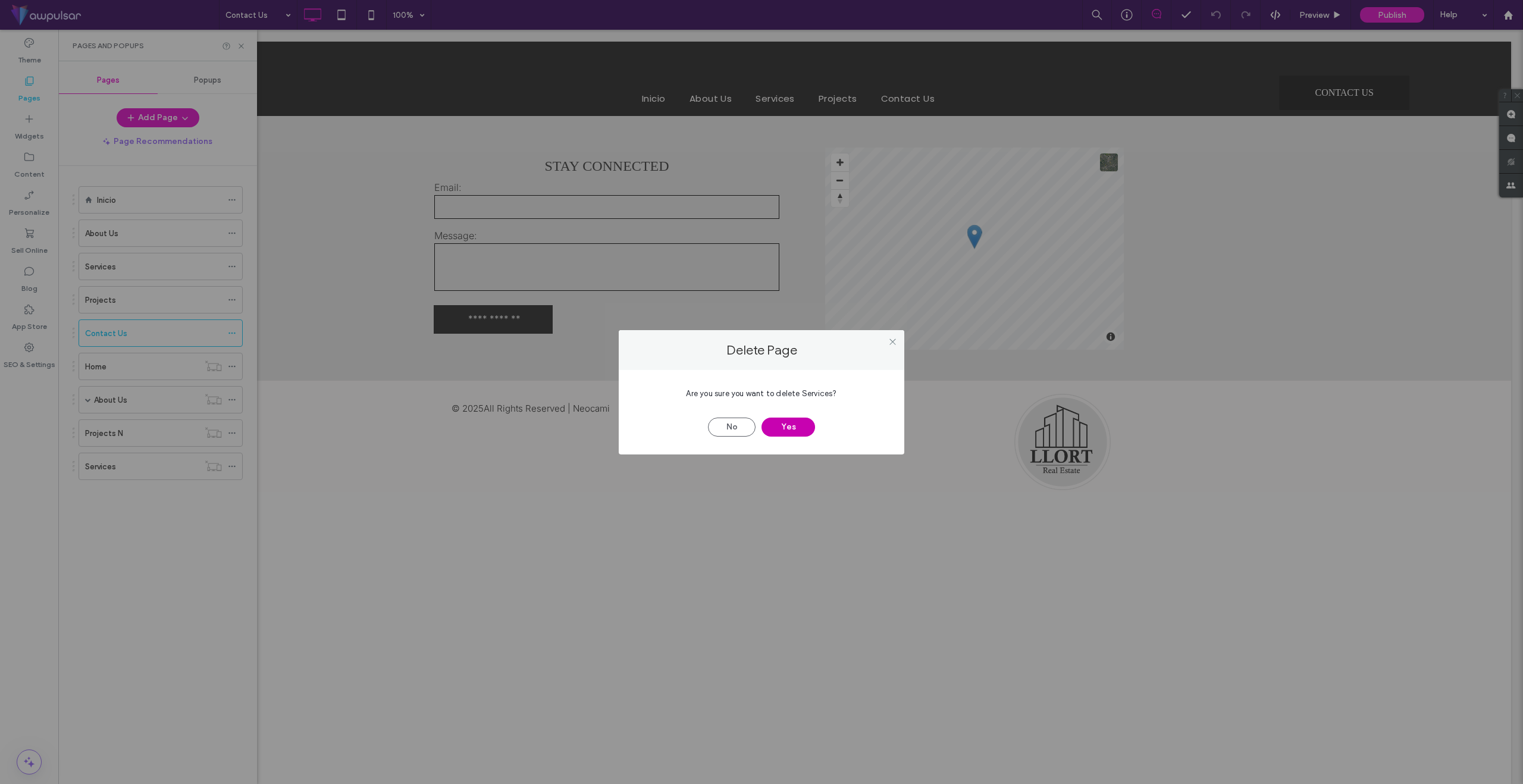
click at [803, 421] on button "Yes" at bounding box center [788, 427] width 54 height 19
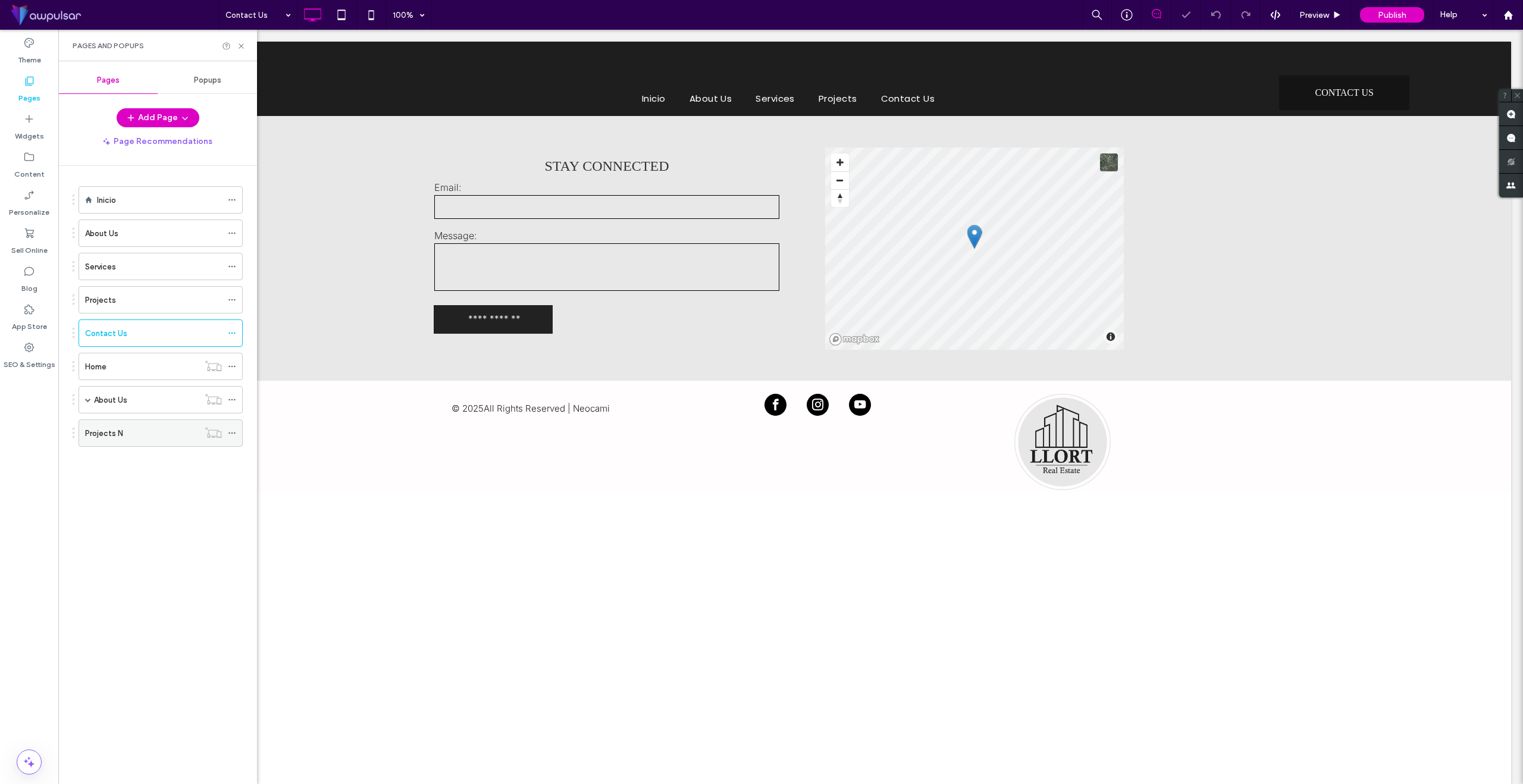
click at [233, 433] on icon at bounding box center [232, 433] width 9 height 9
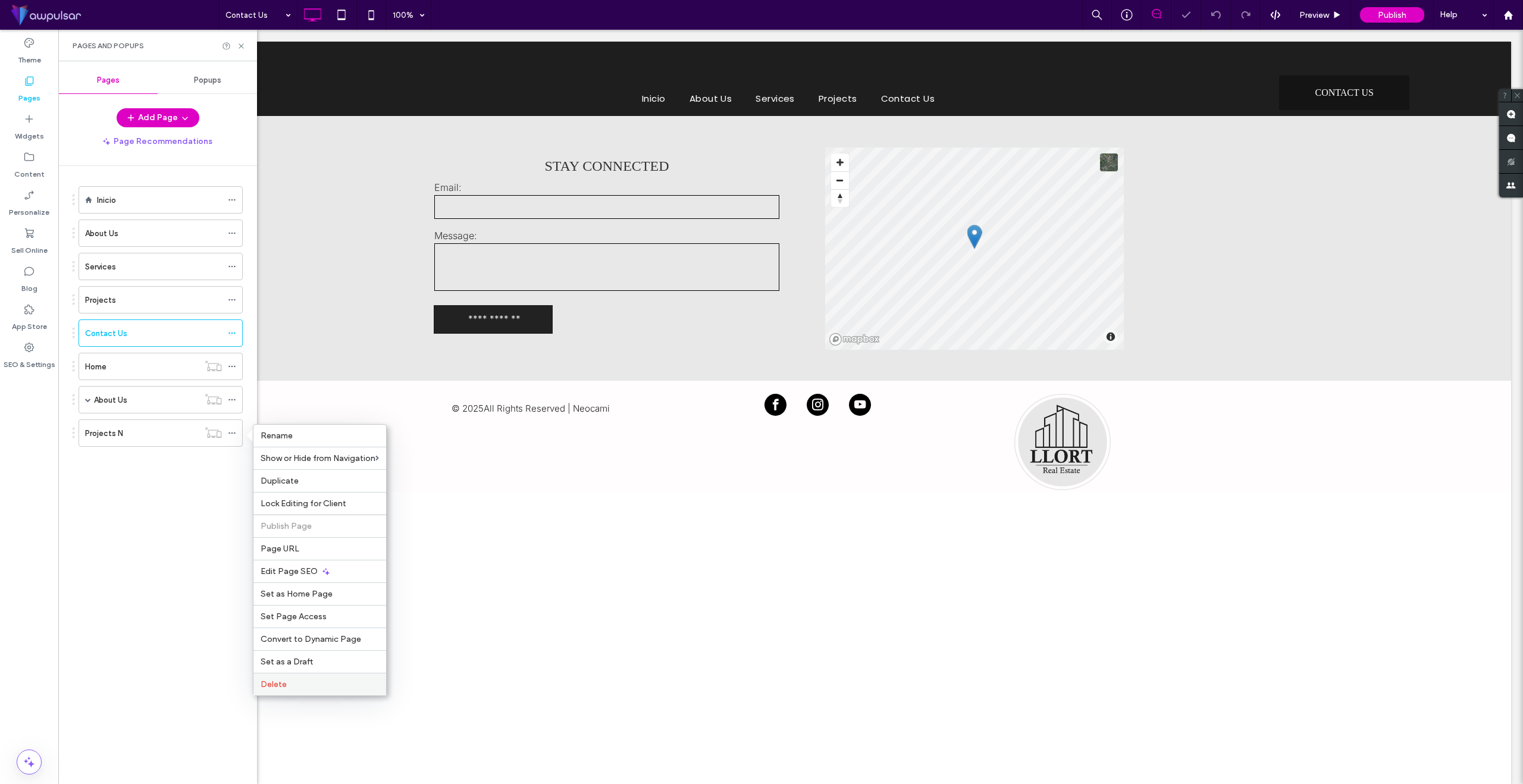
click at [292, 679] on div "Delete" at bounding box center [320, 684] width 133 height 22
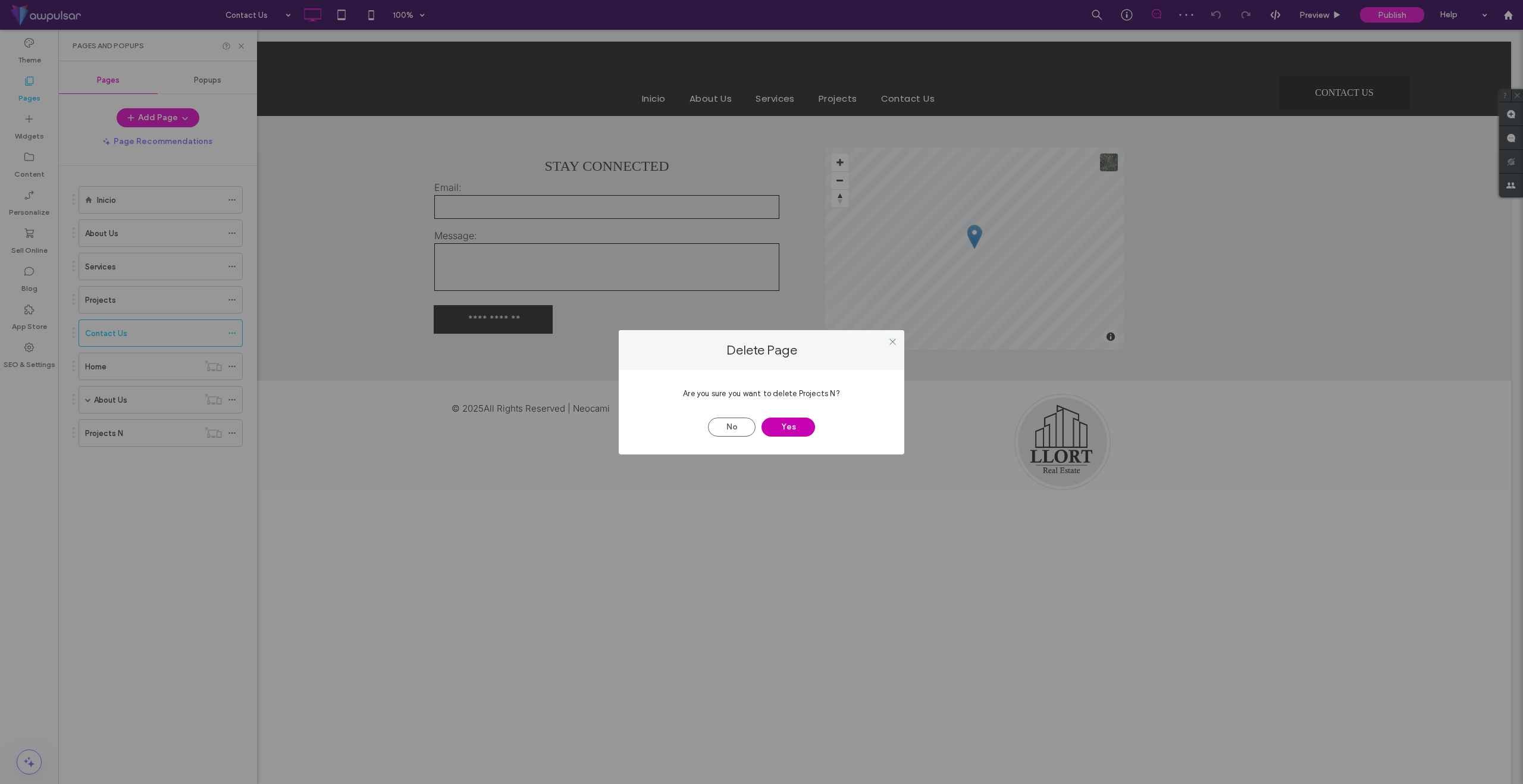
click at [799, 427] on button "Yes" at bounding box center [788, 427] width 54 height 19
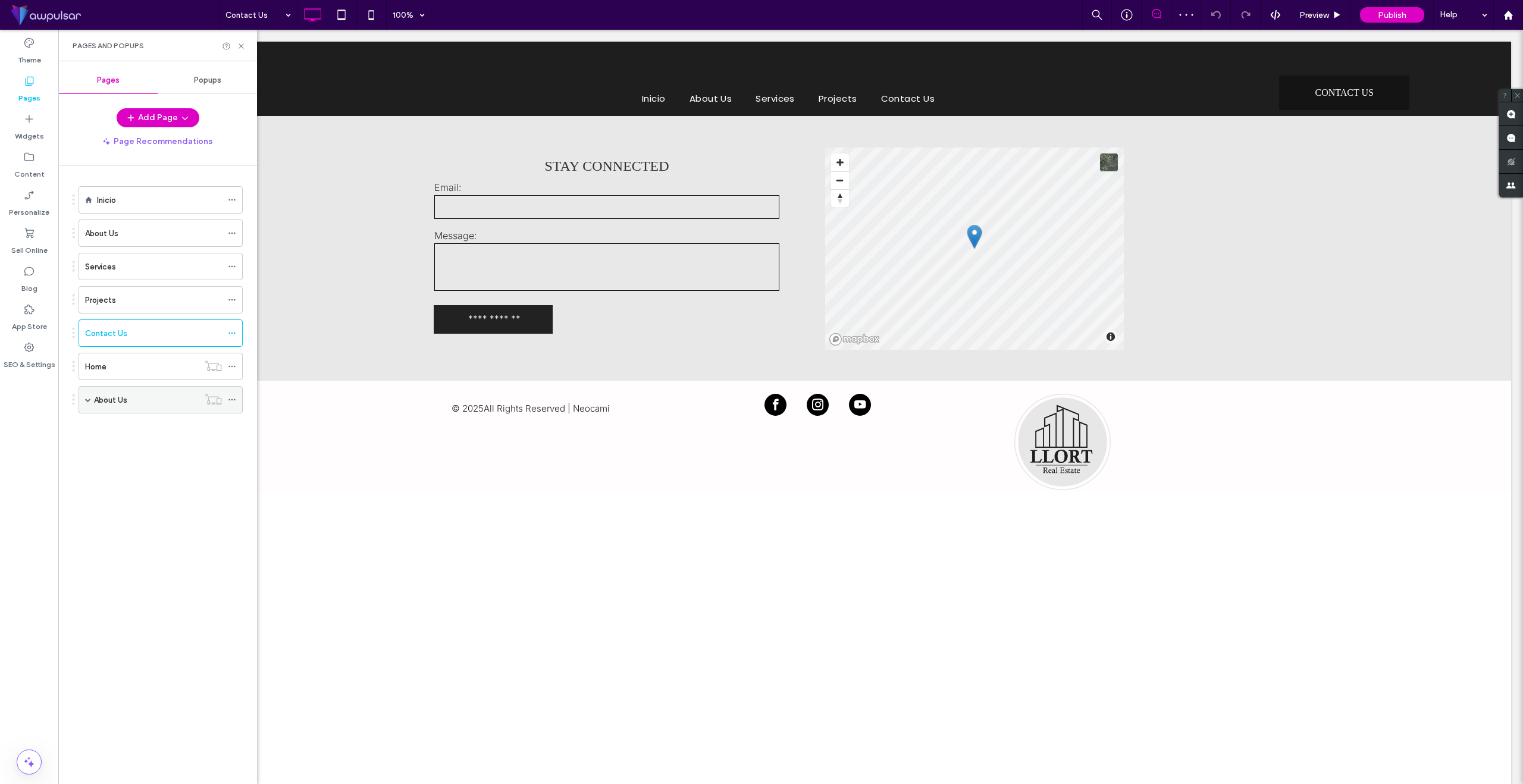
click at [228, 400] on icon at bounding box center [232, 400] width 9 height 9
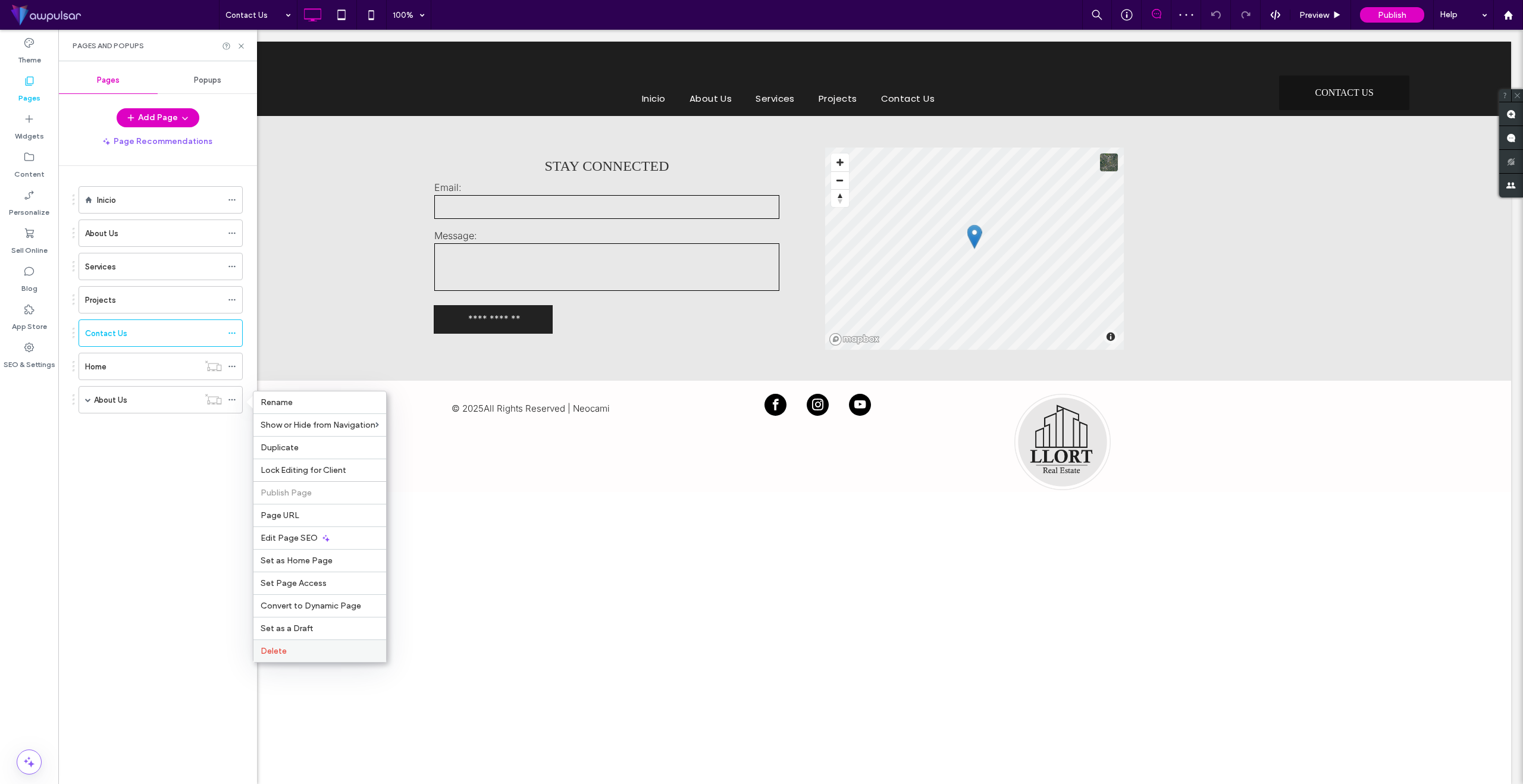
click at [295, 646] on label "Delete" at bounding box center [319, 651] width 119 height 10
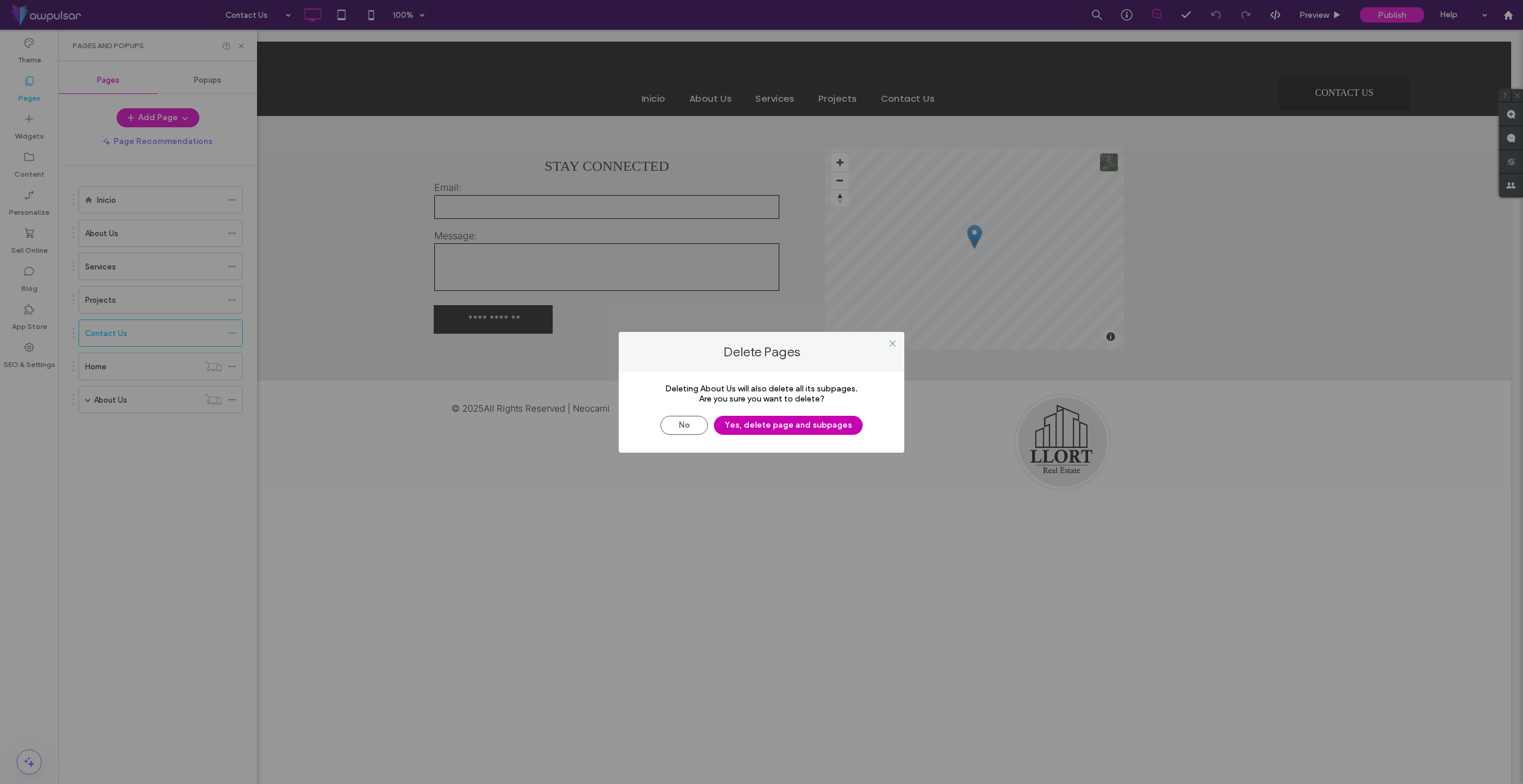
click at [803, 427] on button "Yes, delete page and subpages" at bounding box center [788, 425] width 148 height 19
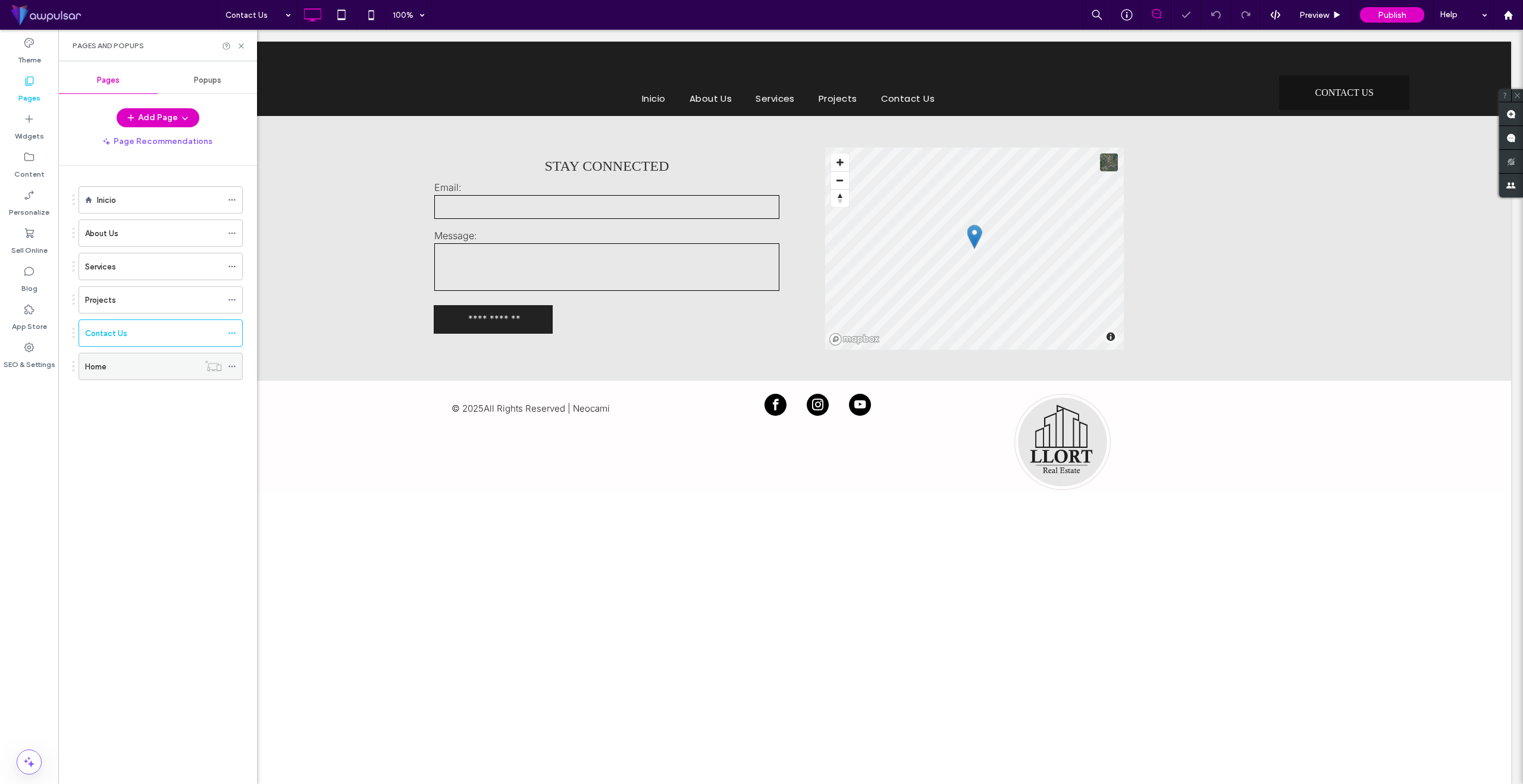
click at [231, 367] on use at bounding box center [232, 367] width 7 height 2
drag, startPoint x: 157, startPoint y: 595, endPoint x: 171, endPoint y: 272, distance: 323.3
click at [158, 589] on div "Inicio About Us Services Projects Contact Us Home" at bounding box center [165, 473] width 184 height 613
drag, startPoint x: 143, startPoint y: 205, endPoint x: 135, endPoint y: 204, distance: 8.1
click at [143, 205] on div "Inicio" at bounding box center [160, 200] width 125 height 13
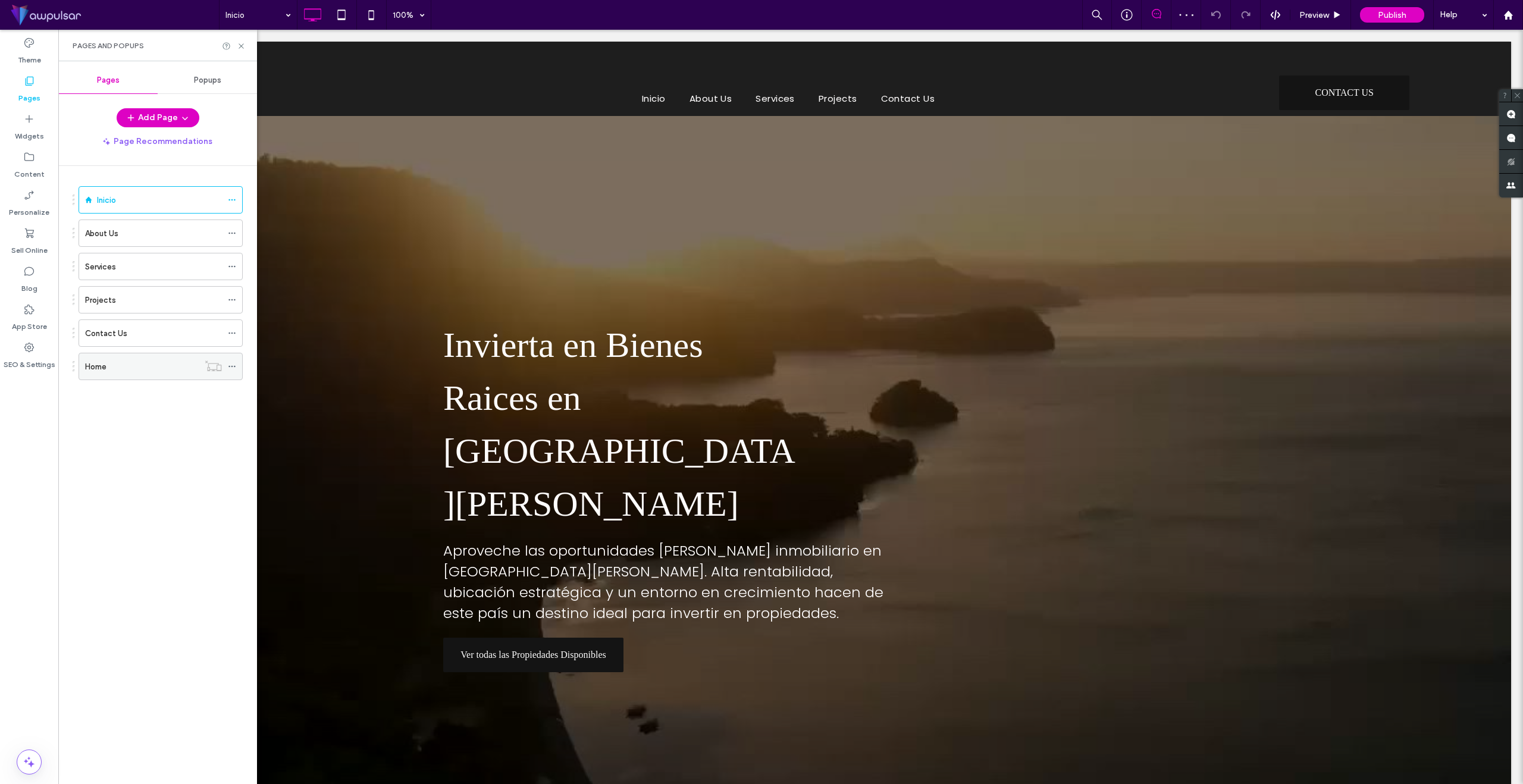
click at [233, 365] on icon at bounding box center [232, 367] width 9 height 9
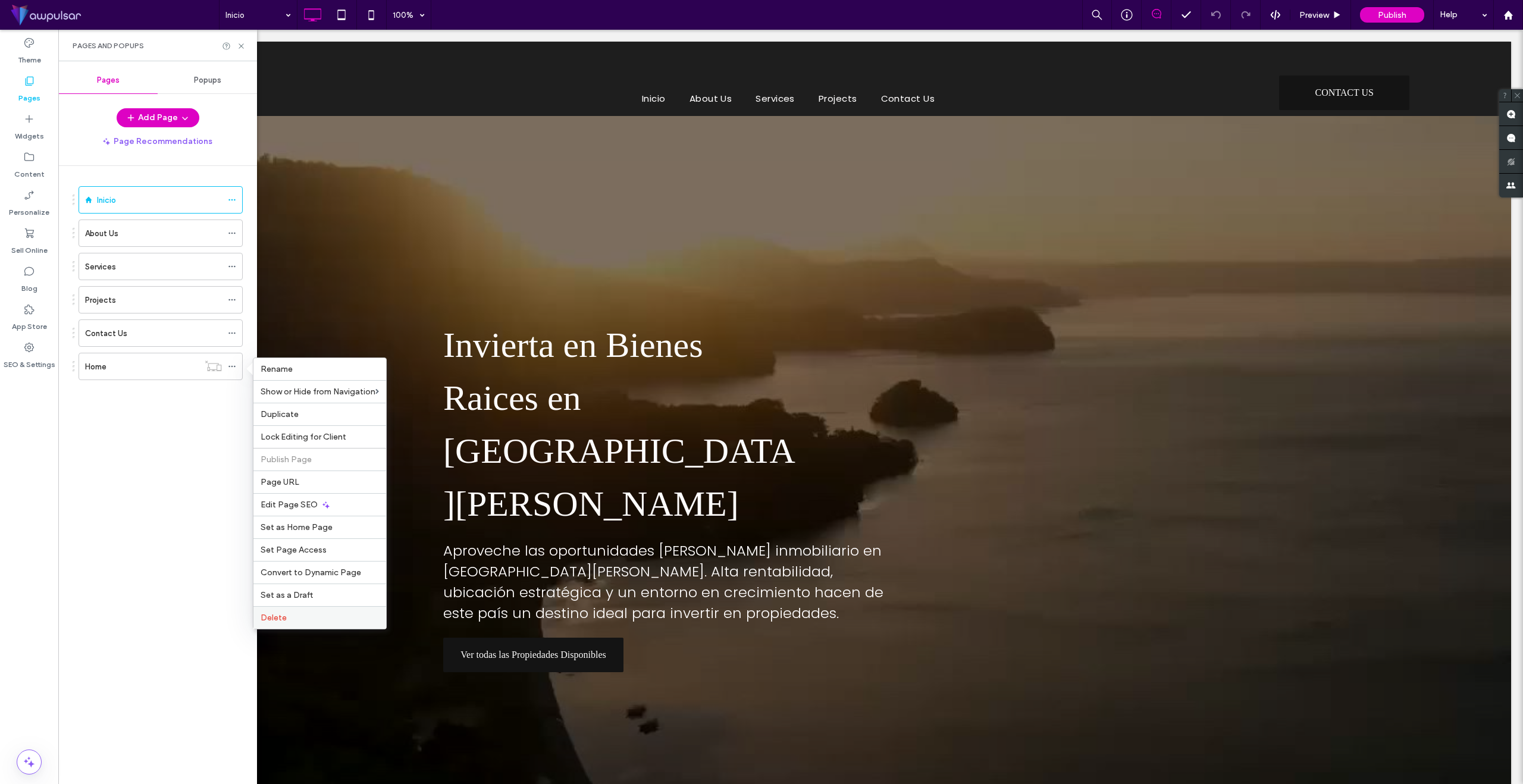
click at [304, 618] on label "Delete" at bounding box center [319, 618] width 119 height 10
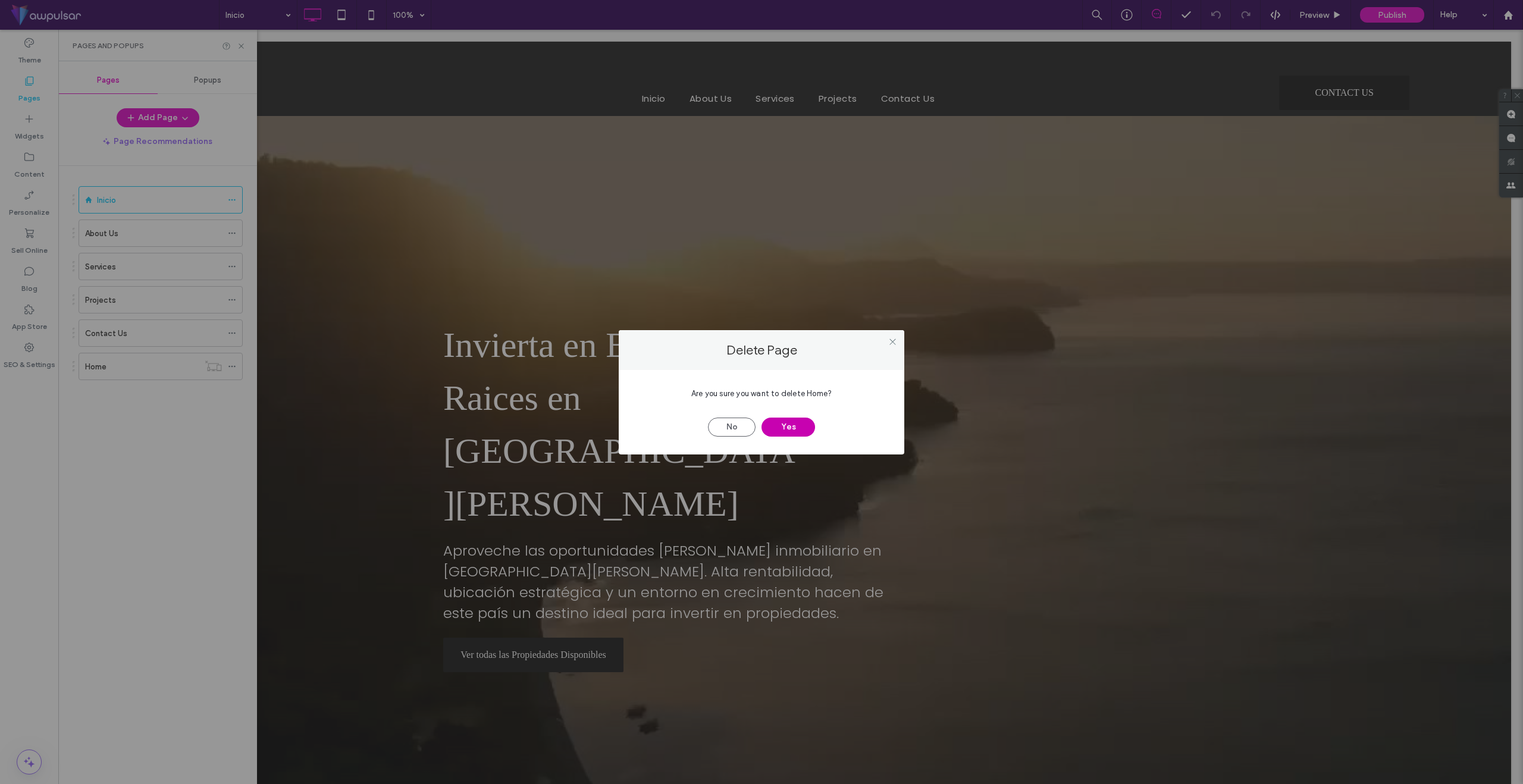
click at [797, 424] on button "Yes" at bounding box center [788, 427] width 54 height 19
